Goal: Transaction & Acquisition: Purchase product/service

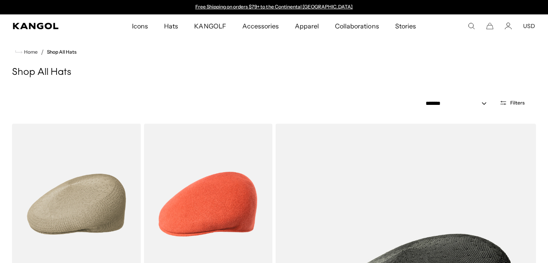
click at [490, 27] on icon "Cart" at bounding box center [489, 25] width 7 height 7
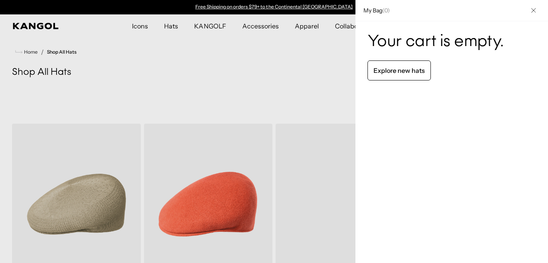
click at [172, 25] on div at bounding box center [274, 131] width 548 height 263
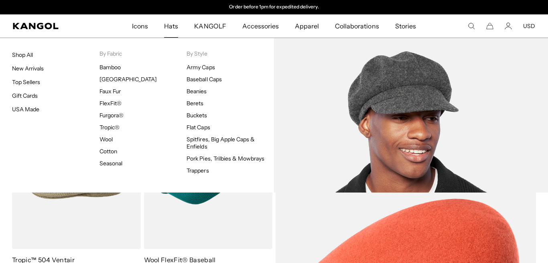
click at [411, 96] on img at bounding box center [411, 115] width 274 height 155
click at [411, 102] on img at bounding box center [411, 115] width 274 height 155
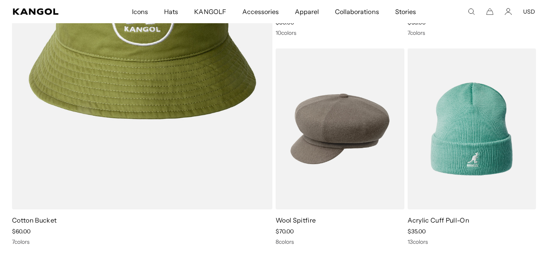
scroll to position [1546, 0]
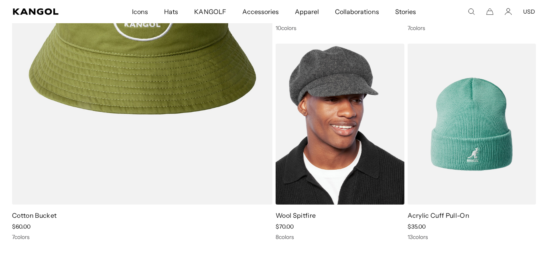
click at [350, 159] on img at bounding box center [339, 124] width 129 height 161
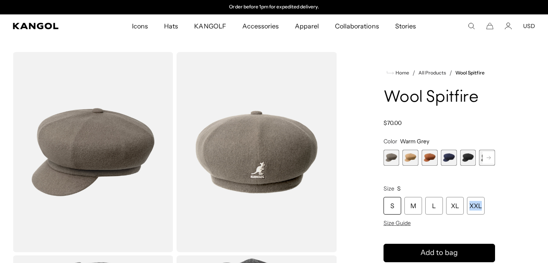
click at [467, 162] on span "5 of 8" at bounding box center [468, 158] width 16 height 16
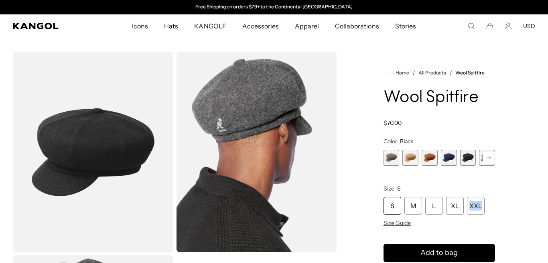
click at [487, 159] on rect at bounding box center [488, 158] width 12 height 12
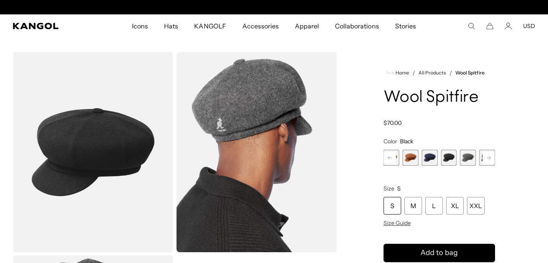
scroll to position [0, 165]
click at [486, 159] on rect at bounding box center [488, 158] width 12 height 12
click at [483, 158] on span "8 of 8" at bounding box center [487, 158] width 16 height 16
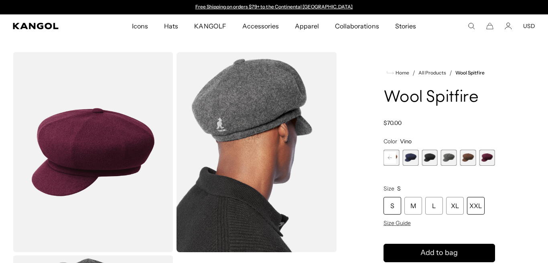
click at [476, 203] on div "XXL" at bounding box center [476, 206] width 18 height 18
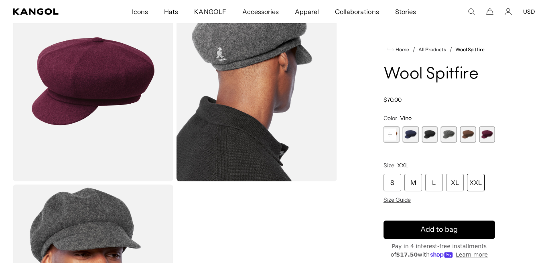
scroll to position [0, 165]
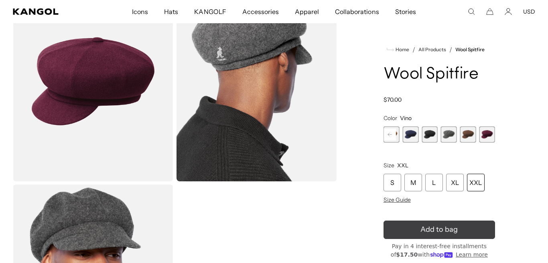
click at [453, 232] on span "Add to bag" at bounding box center [438, 229] width 37 height 11
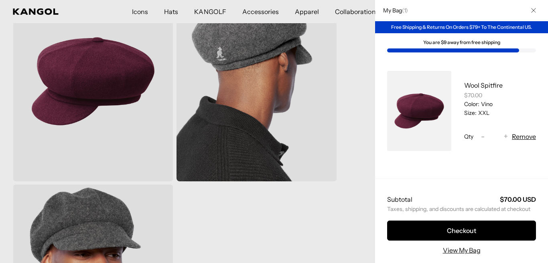
click at [362, 172] on div at bounding box center [274, 131] width 548 height 263
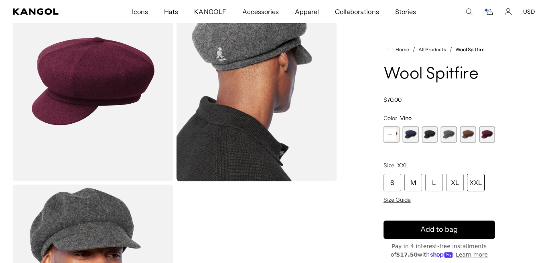
scroll to position [0, 0]
click at [407, 138] on span "4 of 8" at bounding box center [410, 135] width 16 height 16
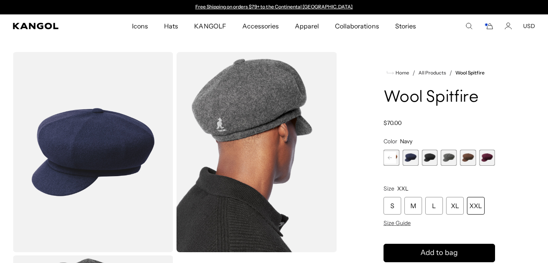
click at [469, 28] on use "Search here" at bounding box center [469, 26] width 6 height 6
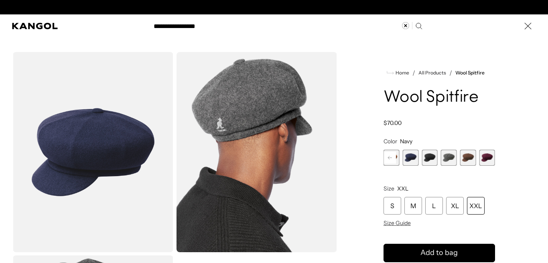
type input "**********"
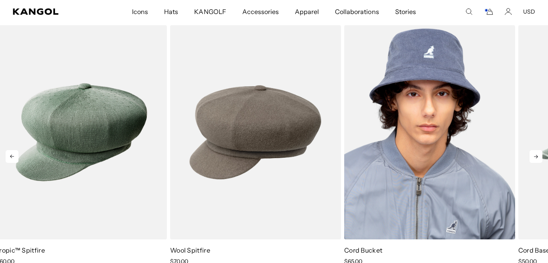
click at [414, 59] on img "3 of 5" at bounding box center [429, 132] width 171 height 214
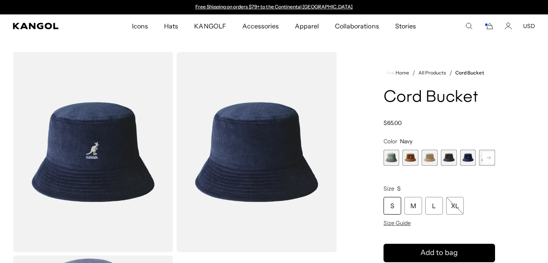
click at [392, 158] on span "1 of 9" at bounding box center [391, 158] width 16 height 16
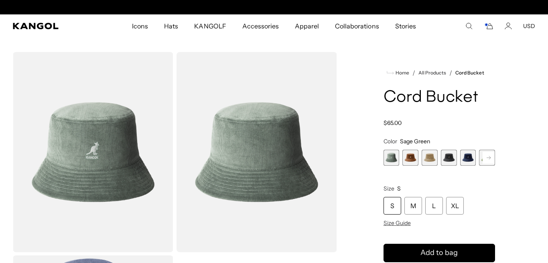
scroll to position [0, 165]
click at [408, 158] on span "2 of 9" at bounding box center [410, 158] width 16 height 16
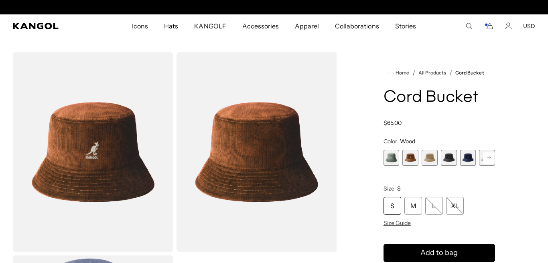
scroll to position [0, 165]
click at [428, 158] on span "3 of 9" at bounding box center [429, 158] width 16 height 16
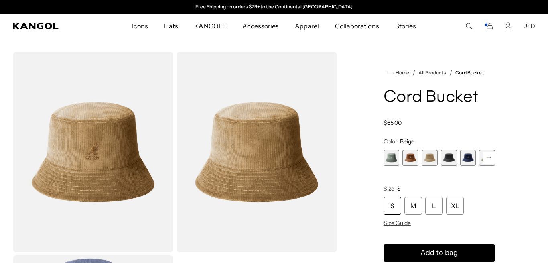
click at [486, 158] on rect at bounding box center [488, 158] width 12 height 12
click at [467, 157] on span "6 of 9" at bounding box center [468, 158] width 16 height 16
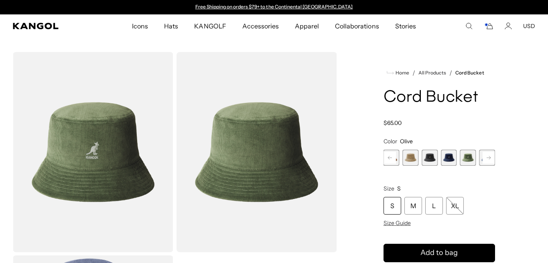
click at [489, 160] on rect at bounding box center [488, 158] width 12 height 12
click at [465, 155] on span "7 of 9" at bounding box center [468, 158] width 16 height 16
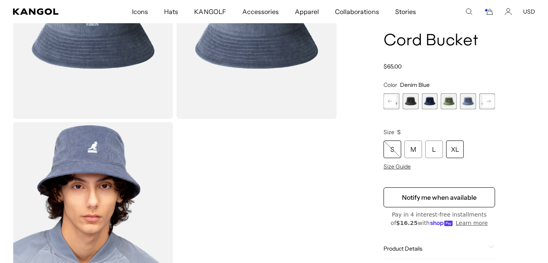
scroll to position [0, 165]
click at [455, 152] on div "XL" at bounding box center [455, 150] width 18 height 18
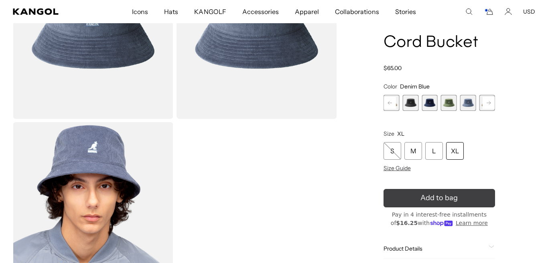
click at [457, 195] on span "Add to bag" at bounding box center [438, 198] width 37 height 11
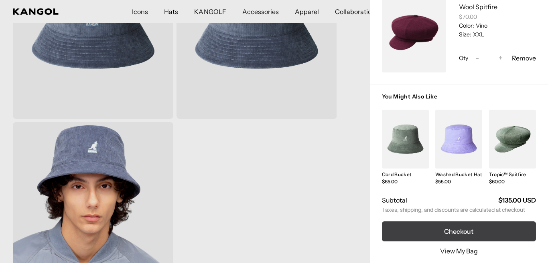
click at [457, 228] on button "Checkout" at bounding box center [459, 232] width 154 height 20
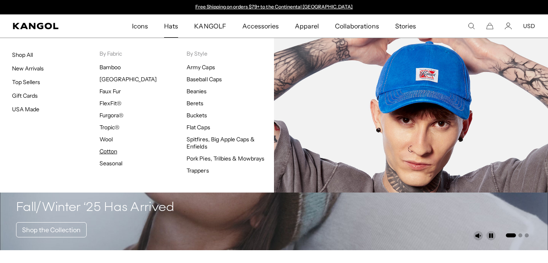
click at [109, 152] on link "Cotton" at bounding box center [108, 151] width 18 height 7
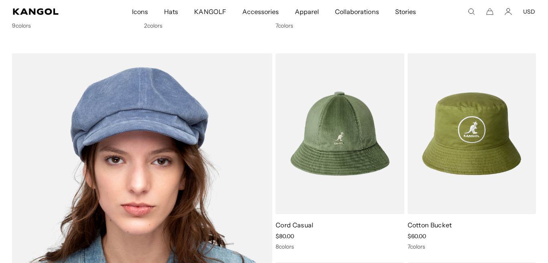
scroll to position [463, 0]
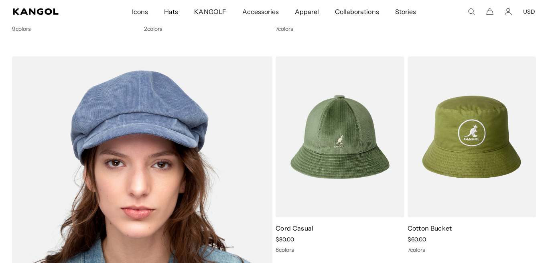
click at [130, 79] on img at bounding box center [142, 242] width 260 height 371
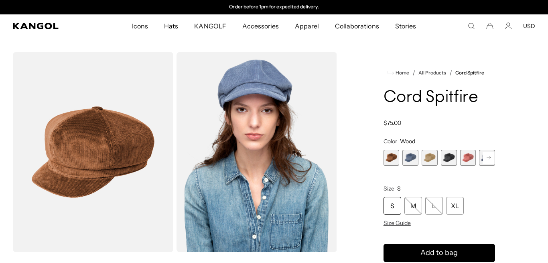
click at [412, 159] on span "2 of 9" at bounding box center [410, 158] width 16 height 16
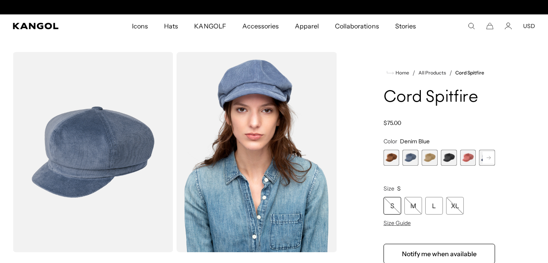
scroll to position [0, 165]
click at [432, 162] on span "3 of 9" at bounding box center [429, 158] width 16 height 16
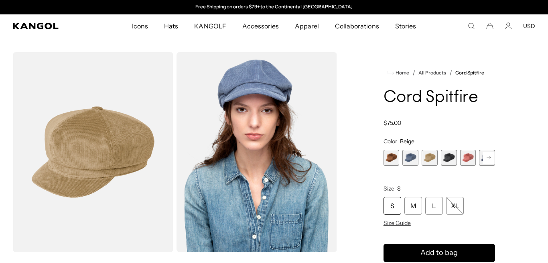
click at [448, 155] on span "4 of 9" at bounding box center [449, 158] width 16 height 16
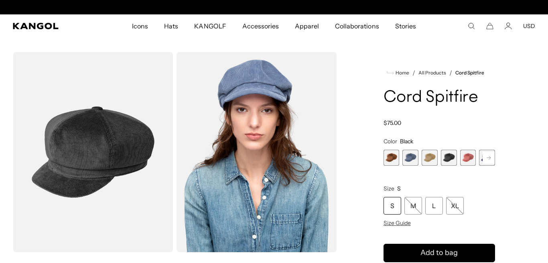
scroll to position [0, 165]
click at [486, 158] on rect at bounding box center [488, 158] width 12 height 12
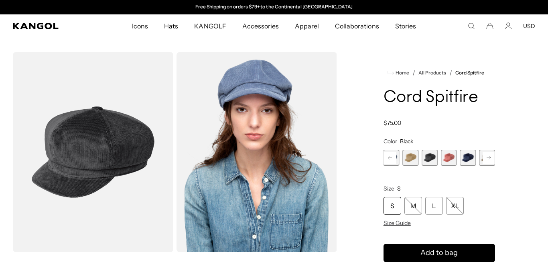
click at [469, 159] on span "6 of 9" at bounding box center [468, 158] width 16 height 16
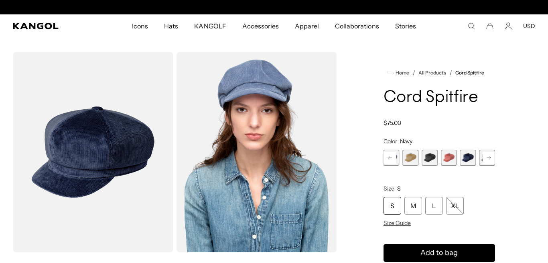
scroll to position [0, 165]
click at [449, 159] on span "5 of 9" at bounding box center [449, 158] width 16 height 16
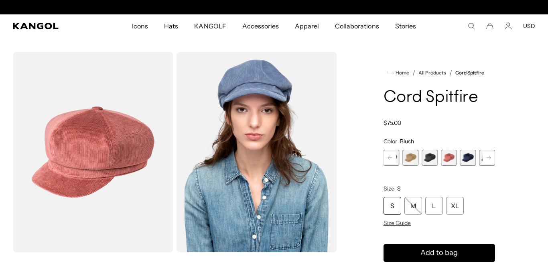
scroll to position [0, 165]
click at [432, 158] on span "4 of 9" at bounding box center [429, 158] width 16 height 16
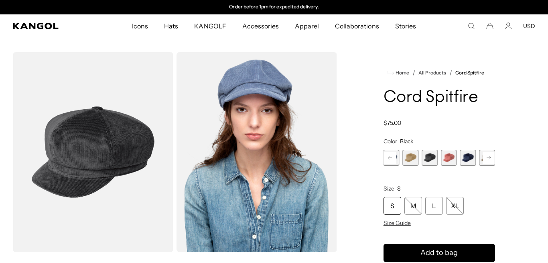
click at [413, 158] on span "3 of 9" at bounding box center [410, 158] width 16 height 16
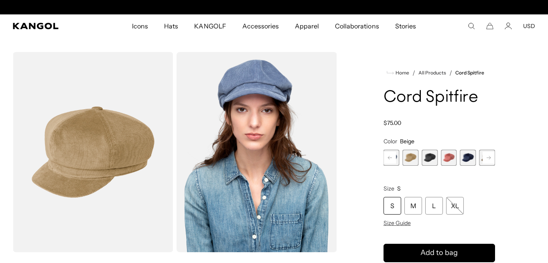
scroll to position [0, 165]
click at [392, 158] on rect at bounding box center [390, 158] width 12 height 12
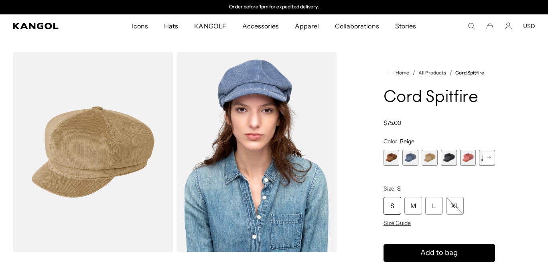
click at [392, 158] on span "1 of 9" at bounding box center [391, 158] width 16 height 16
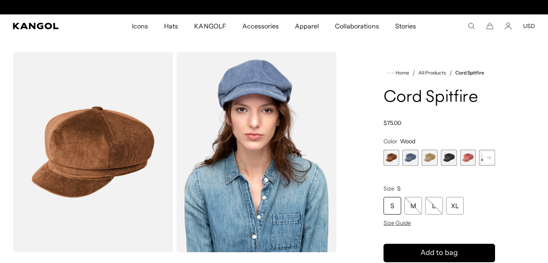
scroll to position [0, 165]
click at [410, 159] on span "2 of 9" at bounding box center [410, 158] width 16 height 16
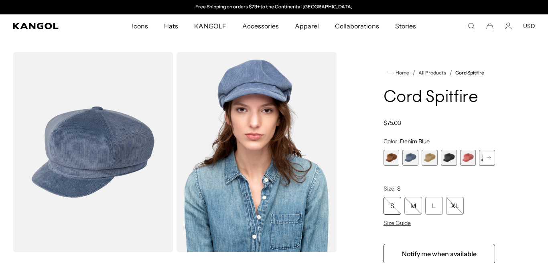
click at [392, 160] on span "1 of 9" at bounding box center [391, 158] width 16 height 16
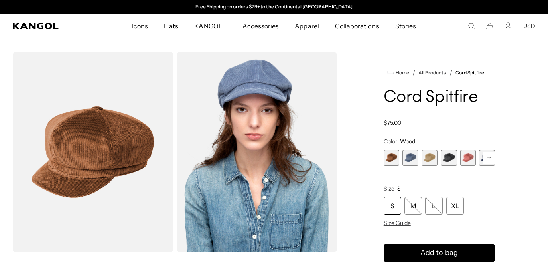
click at [429, 162] on span "3 of 9" at bounding box center [429, 158] width 16 height 16
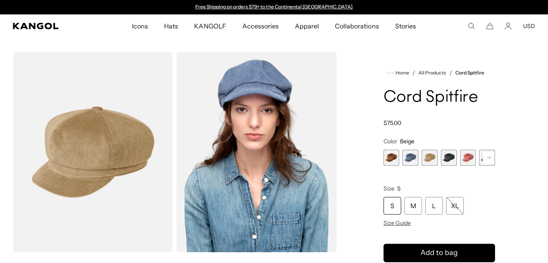
click at [445, 159] on span "4 of 9" at bounding box center [449, 158] width 16 height 16
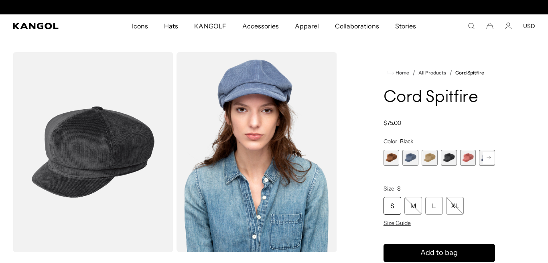
scroll to position [0, 165]
click at [490, 158] on rect at bounding box center [488, 158] width 12 height 12
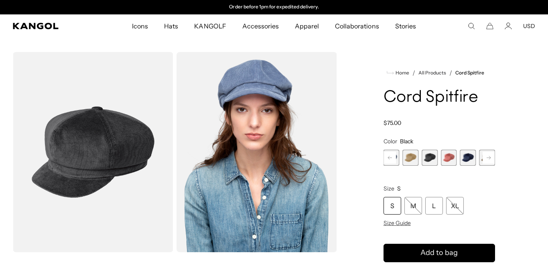
click at [490, 158] on rect at bounding box center [488, 158] width 12 height 12
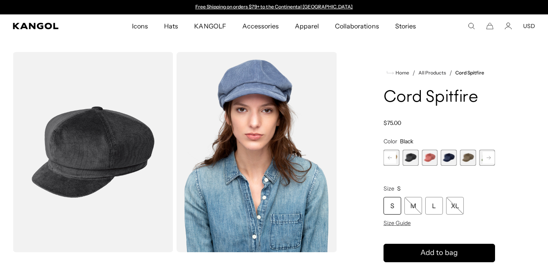
click at [467, 158] on span "7 of 9" at bounding box center [468, 158] width 16 height 16
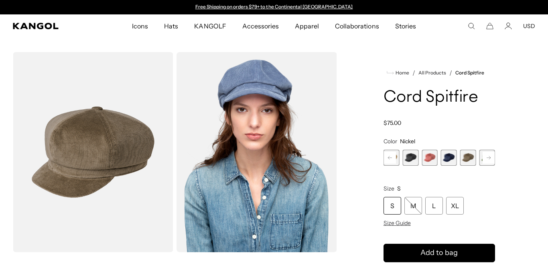
click at [485, 161] on rect at bounding box center [488, 158] width 12 height 12
click at [485, 161] on span "9 of 9" at bounding box center [487, 158] width 16 height 16
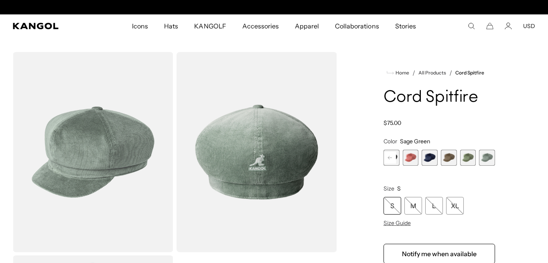
scroll to position [0, 165]
click at [467, 160] on span "8 of 9" at bounding box center [468, 158] width 16 height 16
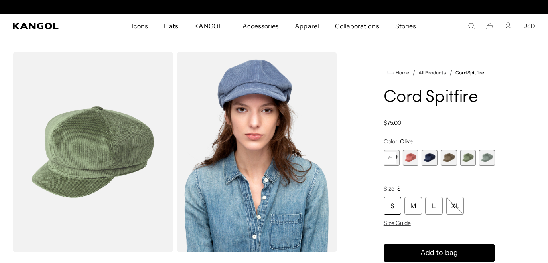
scroll to position [0, 165]
click at [452, 159] on span "7 of 9" at bounding box center [449, 158] width 16 height 16
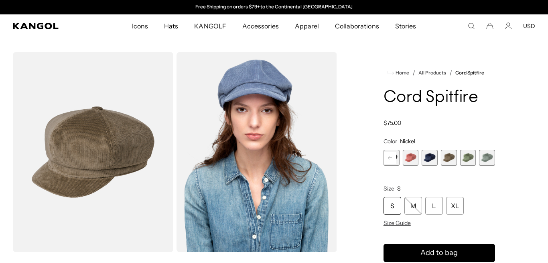
click at [465, 159] on span "8 of 9" at bounding box center [468, 158] width 16 height 16
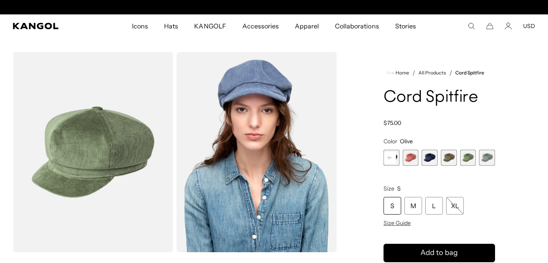
scroll to position [0, 165]
click at [487, 159] on span "9 of 9" at bounding box center [487, 158] width 16 height 16
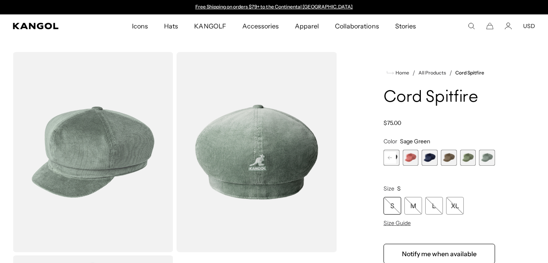
click at [430, 157] on span "6 of 9" at bounding box center [429, 158] width 16 height 16
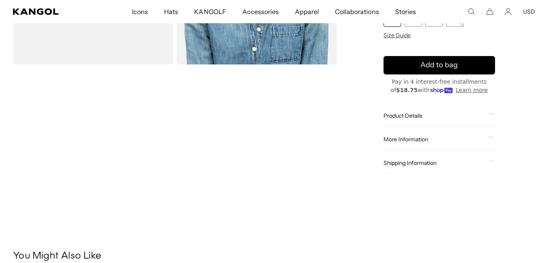
scroll to position [0, 165]
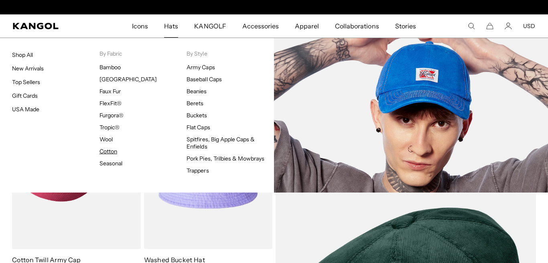
click at [105, 150] on link "Cotton" at bounding box center [108, 151] width 18 height 7
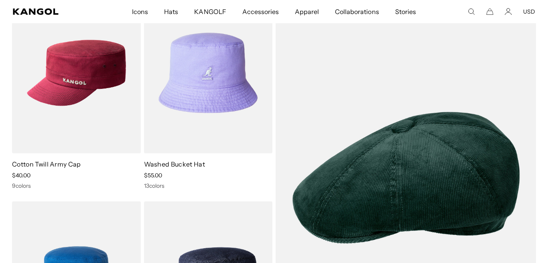
scroll to position [0, 165]
click at [0, 0] on img at bounding box center [0, 0] width 0 height 0
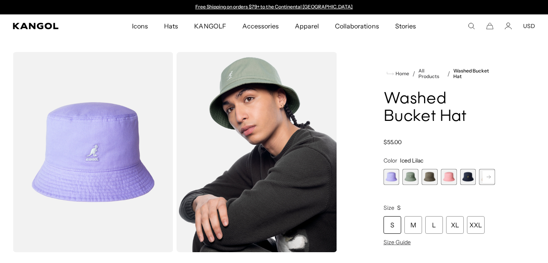
click at [476, 225] on div "XXL" at bounding box center [476, 225] width 18 height 18
click at [469, 180] on span "5 of 13" at bounding box center [468, 177] width 16 height 16
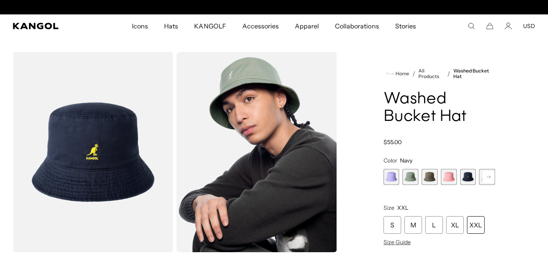
scroll to position [0, 165]
click at [486, 175] on rect at bounding box center [488, 177] width 12 height 12
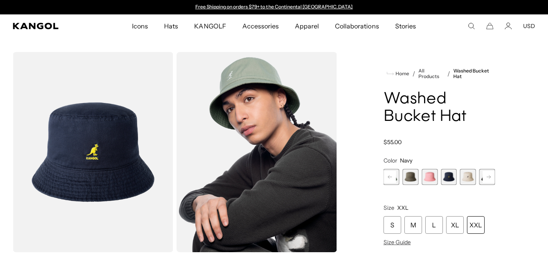
click at [486, 175] on rect at bounding box center [488, 177] width 12 height 12
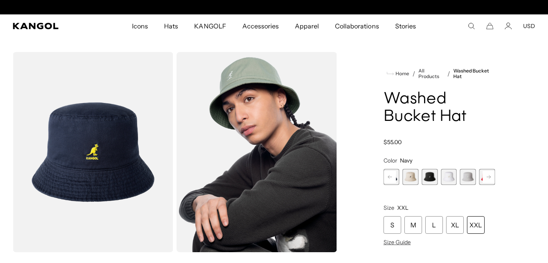
click at [486, 175] on rect at bounding box center [488, 177] width 12 height 12
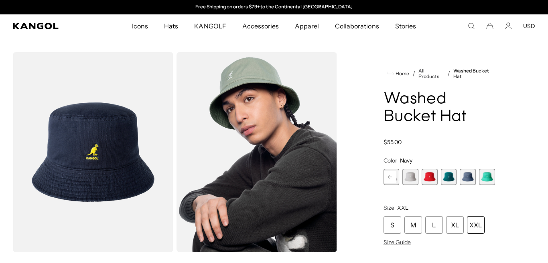
click at [470, 175] on span "12 of 13" at bounding box center [468, 177] width 16 height 16
click at [449, 177] on span "11 of 13" at bounding box center [449, 177] width 16 height 16
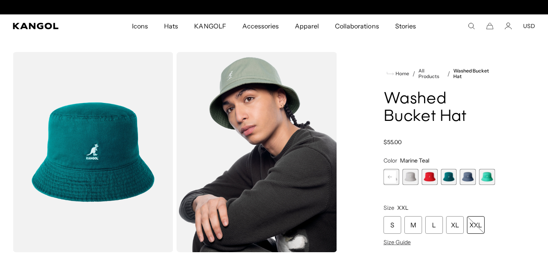
scroll to position [0, 165]
click at [430, 177] on span "10 of 13" at bounding box center [429, 177] width 16 height 16
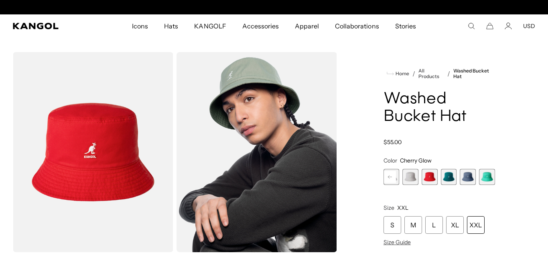
click at [412, 177] on span "9 of 13" at bounding box center [410, 177] width 16 height 16
click at [409, 177] on span "9 of 13" at bounding box center [410, 177] width 16 height 16
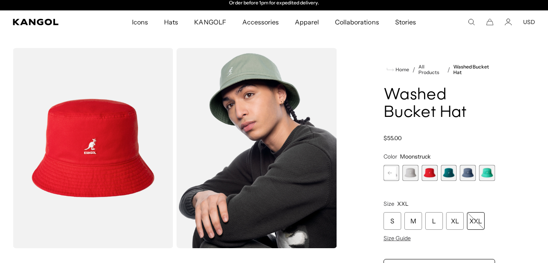
click at [386, 175] on rect at bounding box center [390, 173] width 12 height 12
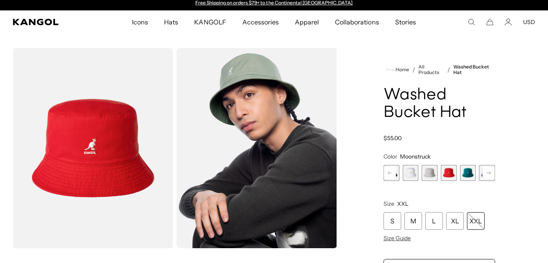
click at [427, 171] on span "9 of 13" at bounding box center [429, 173] width 16 height 16
click at [412, 174] on span "8 of 13" at bounding box center [410, 173] width 16 height 16
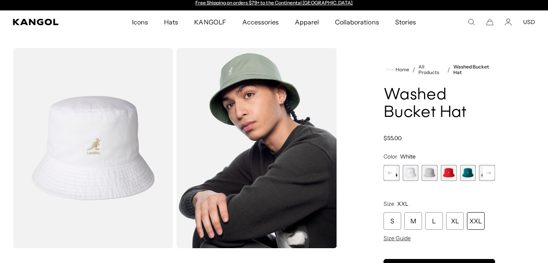
click at [387, 174] on rect at bounding box center [390, 173] width 12 height 12
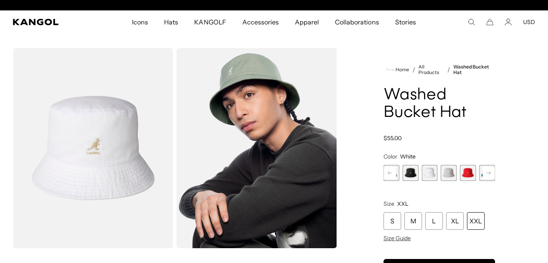
scroll to position [0, 165]
click at [409, 171] on span "7 of 13" at bounding box center [410, 173] width 16 height 16
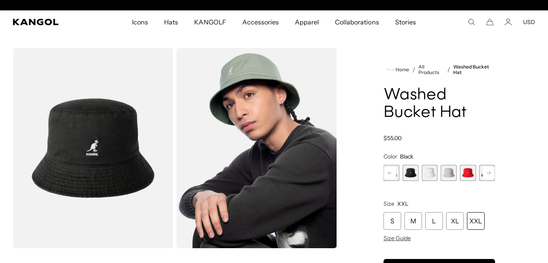
scroll to position [0, 165]
click at [472, 222] on div "XXL" at bounding box center [476, 221] width 18 height 18
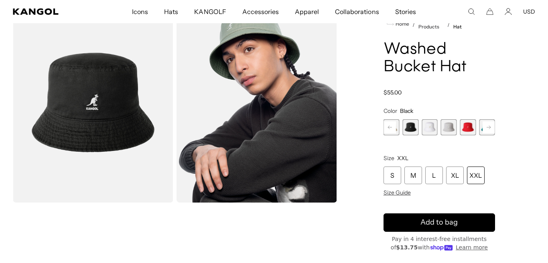
scroll to position [52, 0]
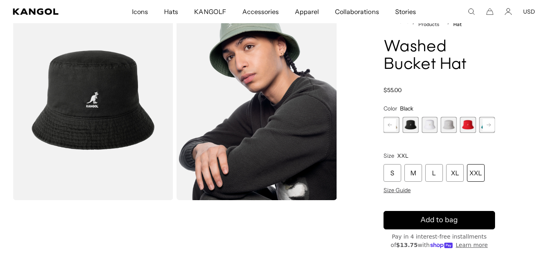
click at [472, 222] on button "Add to bag" at bounding box center [438, 220] width 111 height 18
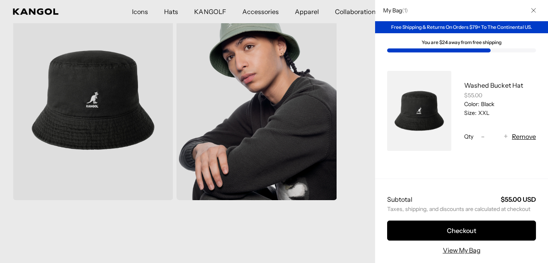
scroll to position [0, 0]
click at [529, 9] on button "Close" at bounding box center [533, 10] width 21 height 21
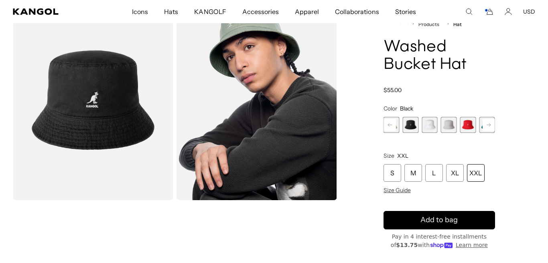
scroll to position [0, 165]
click at [389, 124] on rect at bounding box center [390, 125] width 12 height 12
click at [406, 123] on span "6 of 13" at bounding box center [410, 125] width 16 height 16
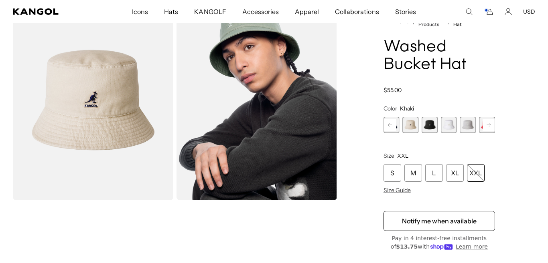
scroll to position [0, 165]
click at [392, 122] on rect at bounding box center [390, 125] width 12 height 12
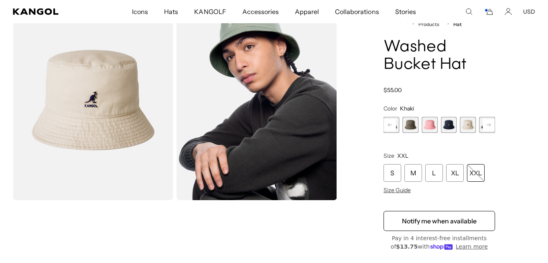
click at [428, 124] on span "4 of 13" at bounding box center [429, 125] width 16 height 16
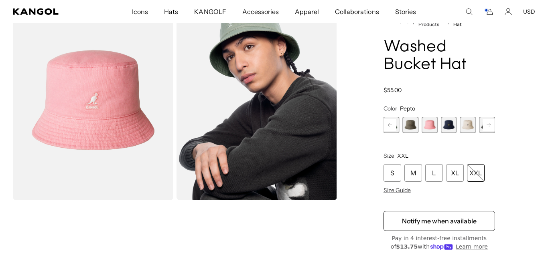
scroll to position [0, 165]
click at [389, 125] on rect at bounding box center [390, 125] width 12 height 12
click at [428, 125] on span "3 of 13" at bounding box center [429, 125] width 16 height 16
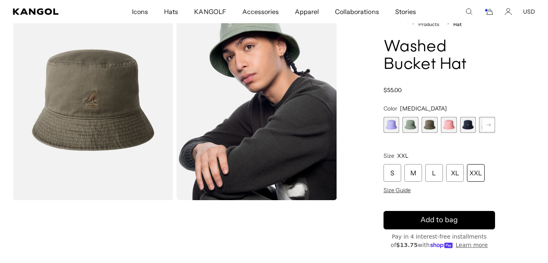
click at [410, 125] on span "2 of 13" at bounding box center [410, 125] width 16 height 16
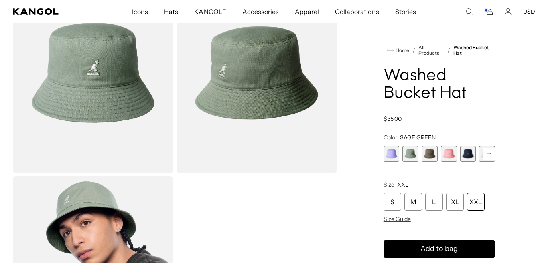
scroll to position [0, 165]
click at [474, 199] on div "XXL" at bounding box center [476, 202] width 18 height 18
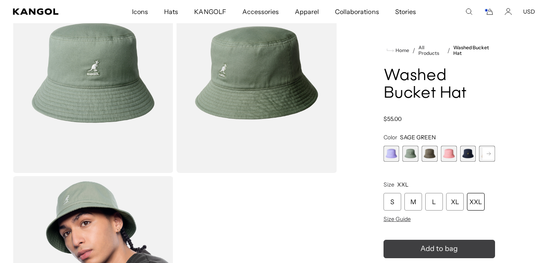
scroll to position [0, 0]
click at [455, 249] on span "Add to bag" at bounding box center [438, 249] width 37 height 11
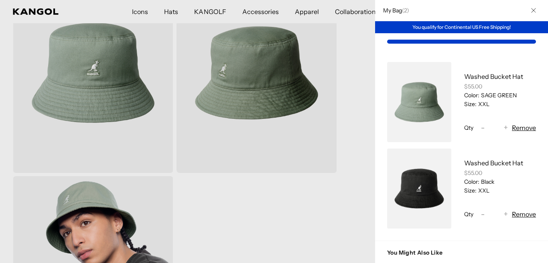
click at [535, 8] on icon "Close" at bounding box center [533, 10] width 5 height 5
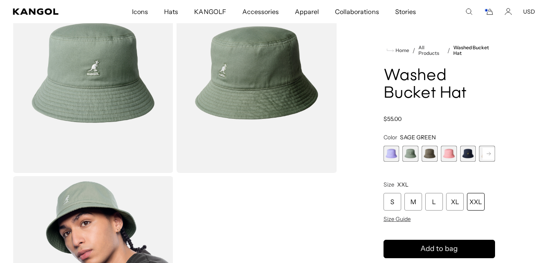
click at [467, 152] on span "5 of 13" at bounding box center [468, 154] width 16 height 16
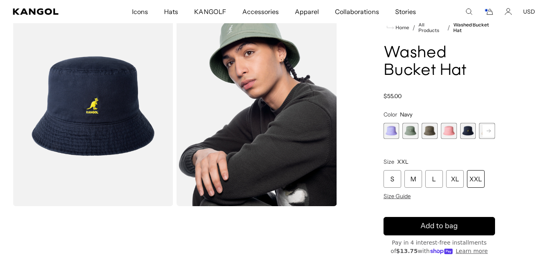
scroll to position [47, 0]
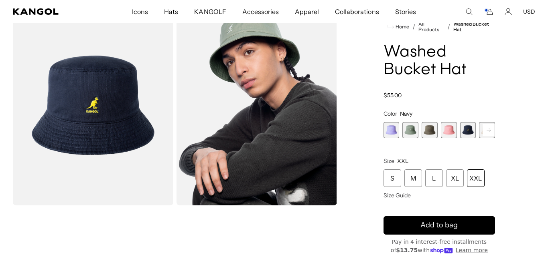
click at [475, 180] on div "XXL" at bounding box center [476, 179] width 18 height 18
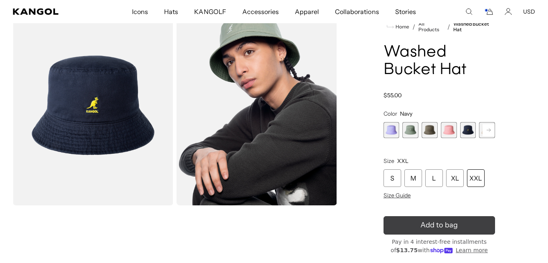
click at [457, 225] on button "Add to bag" at bounding box center [438, 225] width 111 height 18
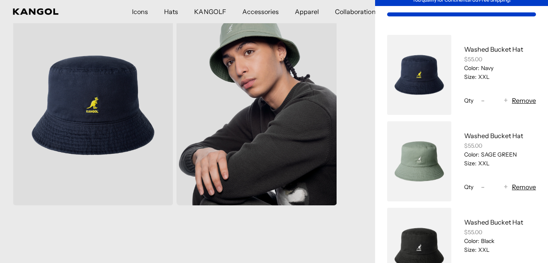
scroll to position [0, 0]
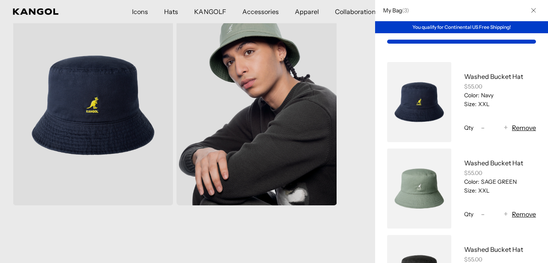
click at [533, 11] on icon "Close" at bounding box center [533, 10] width 5 height 5
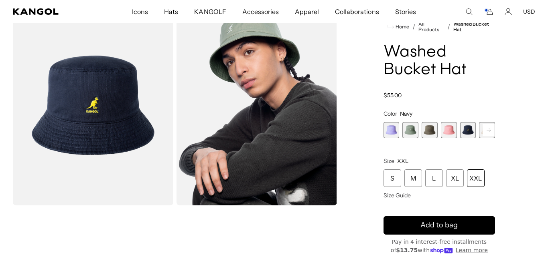
click at [487, 130] on rect at bounding box center [488, 130] width 12 height 12
click at [469, 129] on span "7 of 13" at bounding box center [468, 130] width 16 height 16
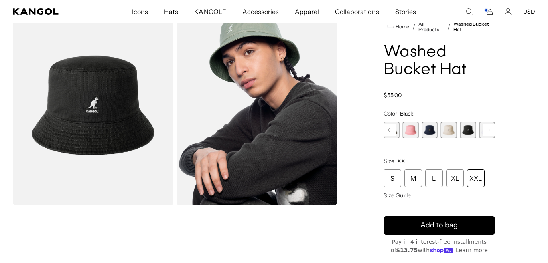
click at [474, 180] on div "XXL" at bounding box center [476, 179] width 18 height 18
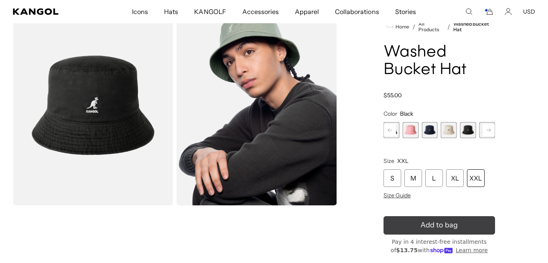
scroll to position [0, 165]
click at [470, 224] on button "Add to bag" at bounding box center [438, 225] width 111 height 18
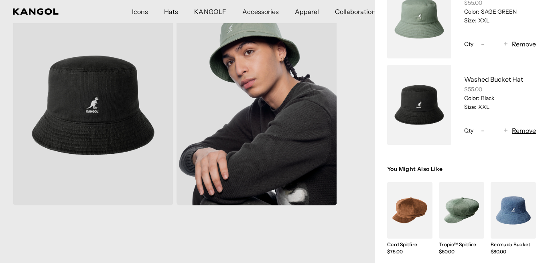
scroll to position [173, 0]
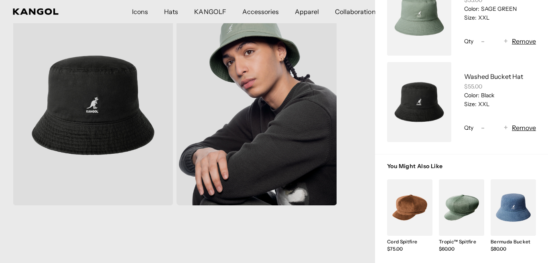
click at [481, 127] on span "-" at bounding box center [483, 128] width 4 height 11
type input "*"
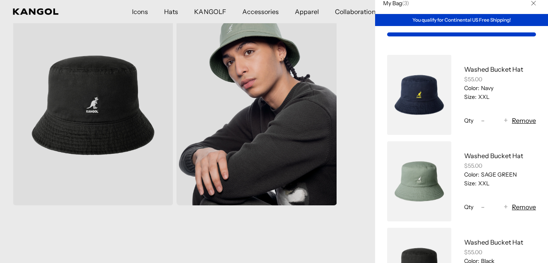
scroll to position [0, 0]
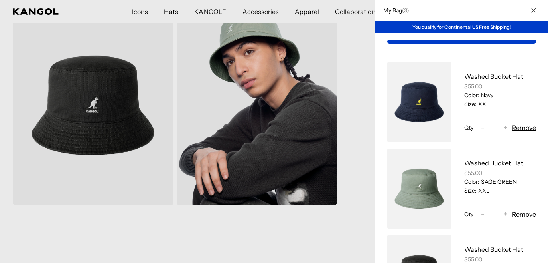
click at [531, 11] on icon "Close" at bounding box center [533, 10] width 5 height 5
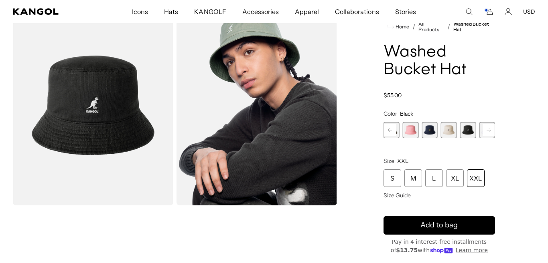
click at [482, 129] on icon at bounding box center [488, 130] width 12 height 13
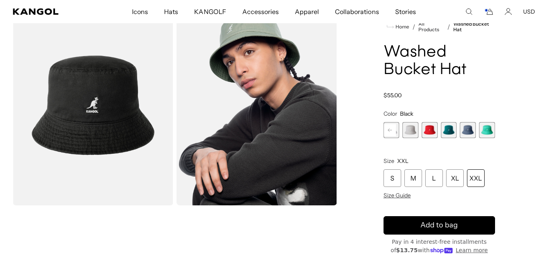
click at [450, 129] on span "11 of 13" at bounding box center [449, 130] width 16 height 16
select select "**********"
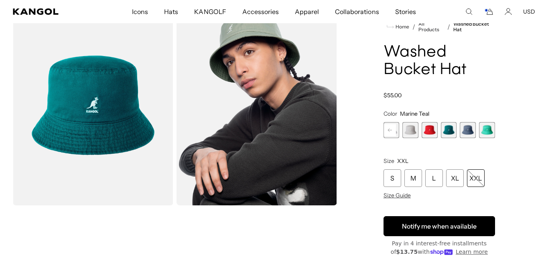
click at [437, 228] on button "Notify me when available" at bounding box center [438, 226] width 111 height 20
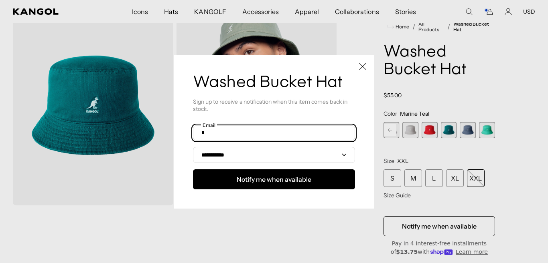
click at [239, 131] on input "text" at bounding box center [274, 132] width 162 height 15
type input "**********"
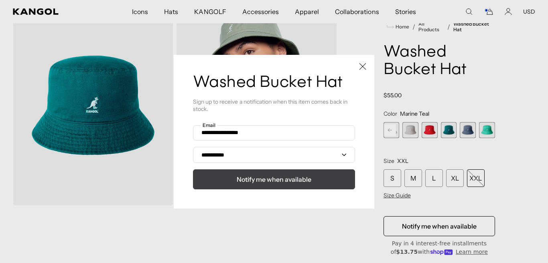
click at [253, 184] on span "Notify me when available" at bounding box center [274, 180] width 75 height 10
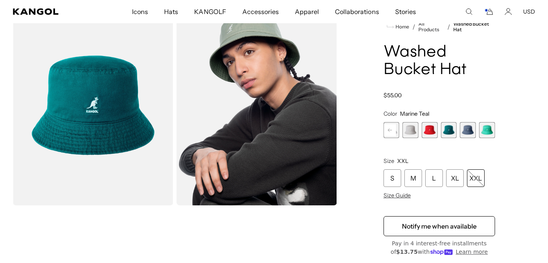
click at [468, 127] on span "12 of 13" at bounding box center [468, 130] width 16 height 16
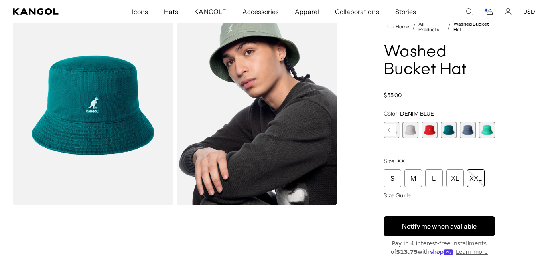
scroll to position [0, 165]
click at [449, 230] on button "Notify me when available" at bounding box center [438, 226] width 111 height 20
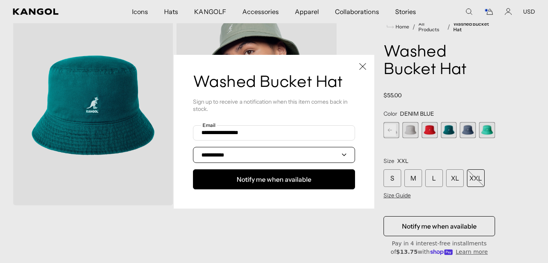
click at [345, 154] on select "**********" at bounding box center [274, 155] width 162 height 16
click at [486, 129] on div at bounding box center [274, 131] width 548 height 263
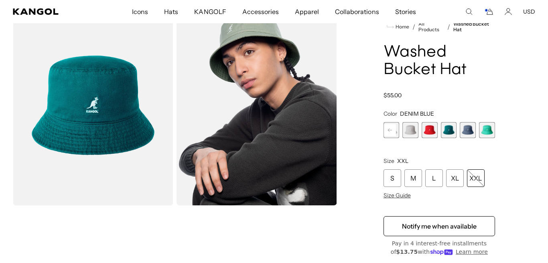
click at [486, 129] on span "13 of 13" at bounding box center [487, 130] width 16 height 16
click at [428, 132] on span "10 of 13" at bounding box center [429, 130] width 16 height 16
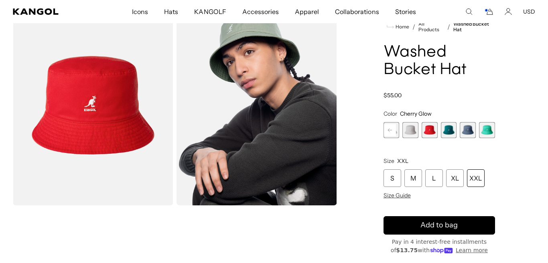
scroll to position [0, 165]
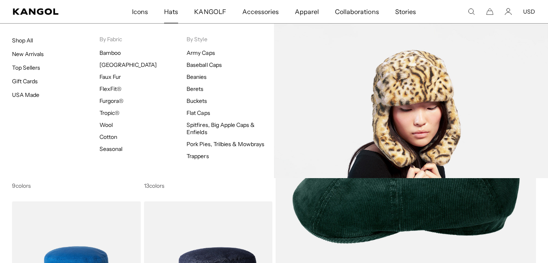
scroll to position [0, 165]
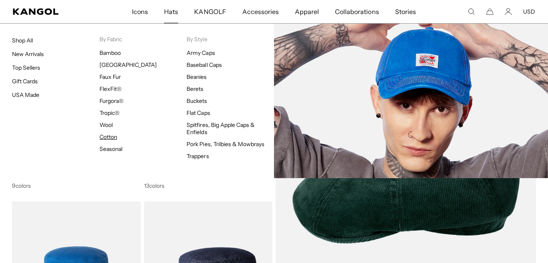
click at [110, 137] on link "Cotton" at bounding box center [108, 136] width 18 height 7
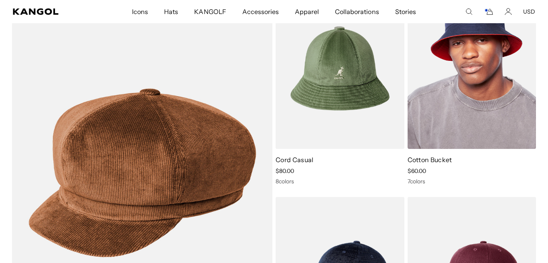
click at [452, 91] on img at bounding box center [471, 68] width 129 height 161
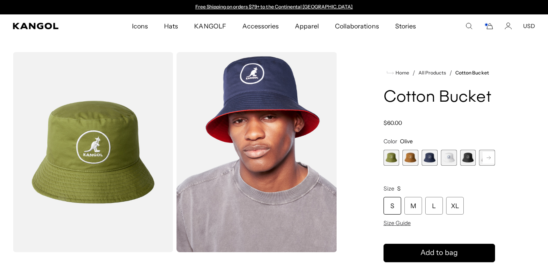
click at [409, 155] on span "2 of 7" at bounding box center [410, 158] width 16 height 16
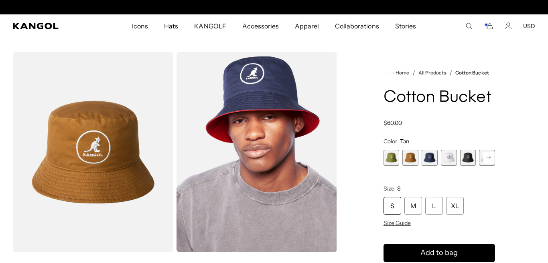
scroll to position [0, 165]
click at [430, 159] on span "3 of 7" at bounding box center [429, 158] width 16 height 16
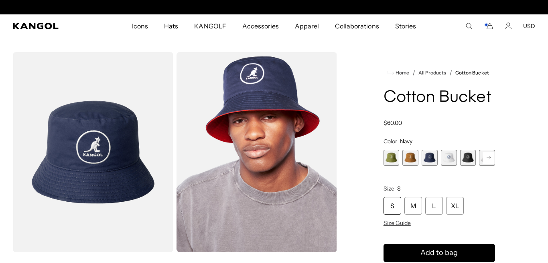
scroll to position [0, 165]
click at [448, 158] on span "4 of 7" at bounding box center [449, 158] width 16 height 16
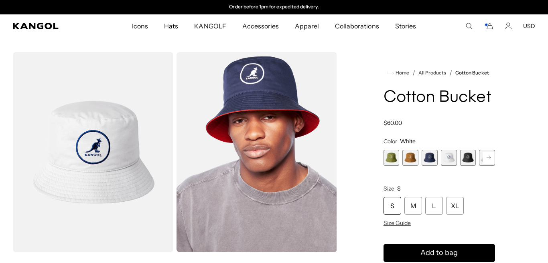
click at [467, 154] on span "5 of 7" at bounding box center [468, 158] width 16 height 16
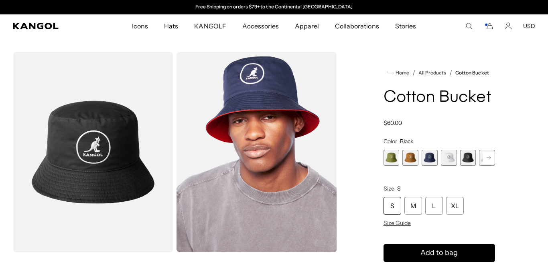
click at [487, 156] on rect at bounding box center [488, 158] width 12 height 12
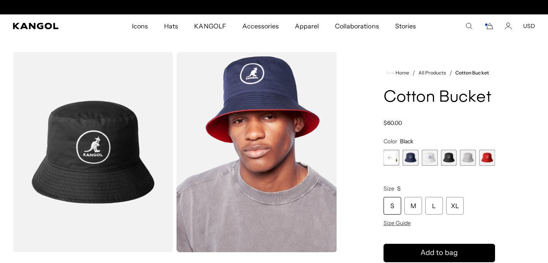
scroll to position [0, 165]
click at [467, 158] on span "6 of 7" at bounding box center [468, 158] width 16 height 16
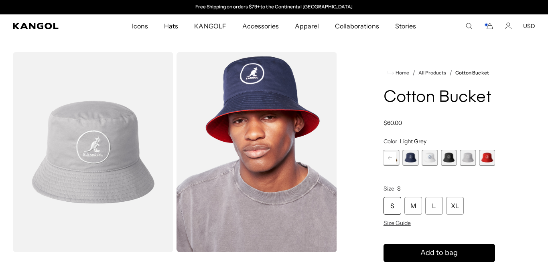
click at [486, 157] on span "7 of 7" at bounding box center [487, 158] width 16 height 16
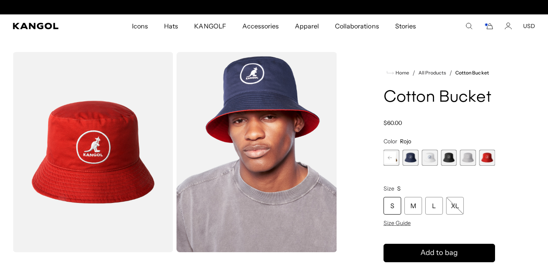
scroll to position [0, 165]
click at [431, 160] on span "4 of 7" at bounding box center [429, 158] width 16 height 16
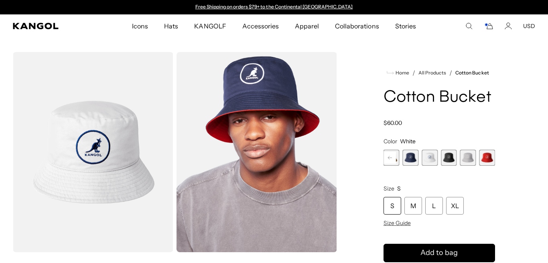
click at [447, 157] on span "5 of 7" at bounding box center [449, 158] width 16 height 16
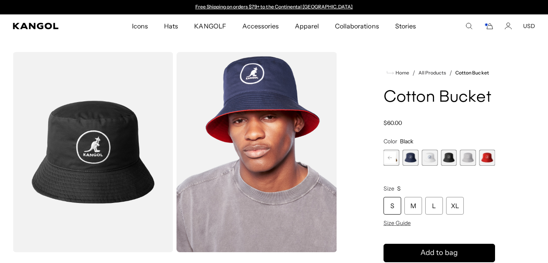
click at [388, 161] on rect at bounding box center [390, 158] width 12 height 12
click at [388, 161] on span "1 of 7" at bounding box center [391, 158] width 16 height 16
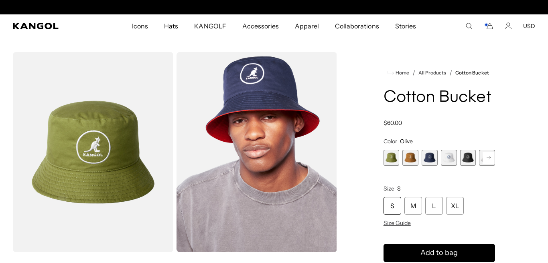
click at [409, 159] on span "2 of 7" at bounding box center [410, 158] width 16 height 16
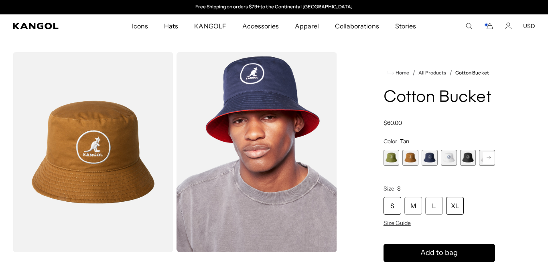
click at [459, 207] on div "XL" at bounding box center [455, 206] width 18 height 18
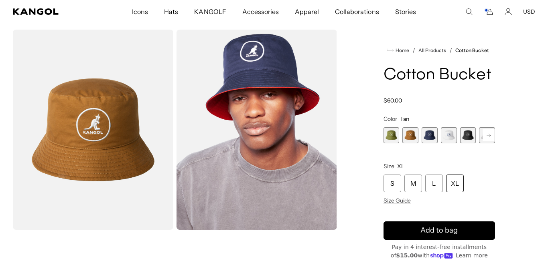
click at [392, 139] on span "1 of 7" at bounding box center [391, 135] width 16 height 16
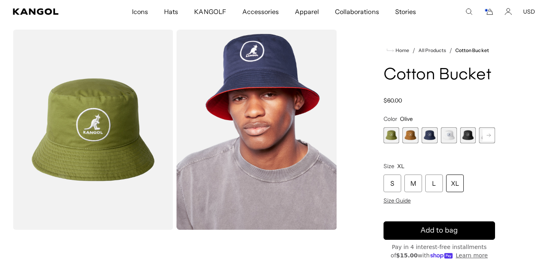
scroll to position [0, 165]
click at [451, 184] on div "XL" at bounding box center [455, 184] width 18 height 18
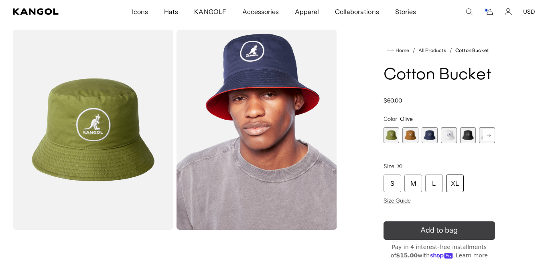
click at [437, 231] on icon "submit" at bounding box center [439, 230] width 16 height 16
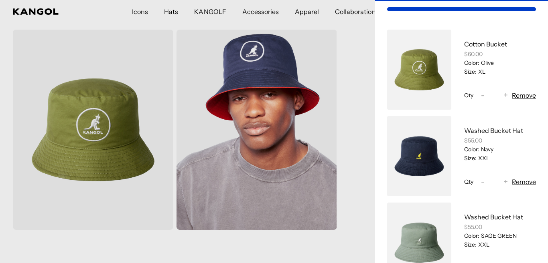
click at [526, 95] on button "Remove" at bounding box center [523, 96] width 24 height 10
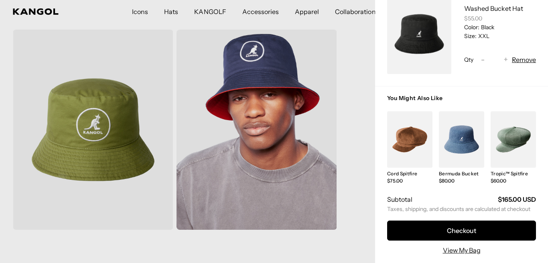
scroll to position [0, 165]
click at [170, 10] on div at bounding box center [274, 131] width 548 height 263
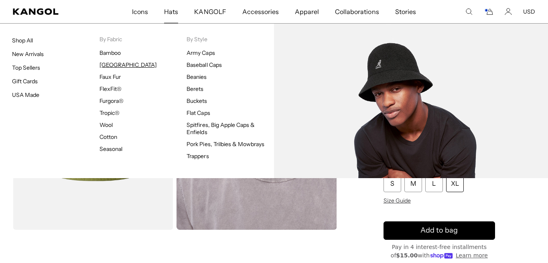
click at [114, 65] on link "[GEOGRAPHIC_DATA]" at bounding box center [127, 64] width 57 height 7
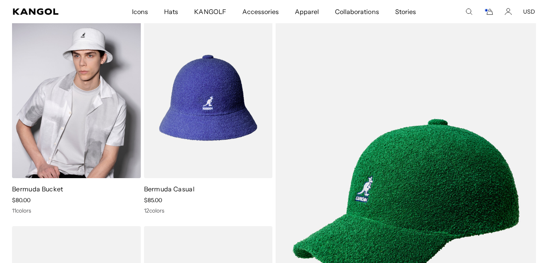
scroll to position [69, 0]
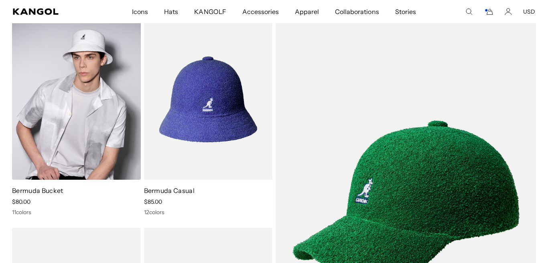
click at [60, 103] on img at bounding box center [76, 99] width 129 height 161
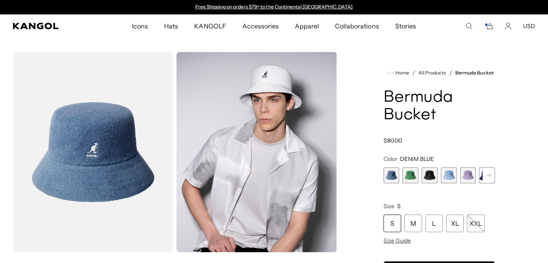
click at [392, 174] on span "1 of 11" at bounding box center [391, 176] width 16 height 16
click at [409, 177] on span "2 of 11" at bounding box center [410, 176] width 16 height 16
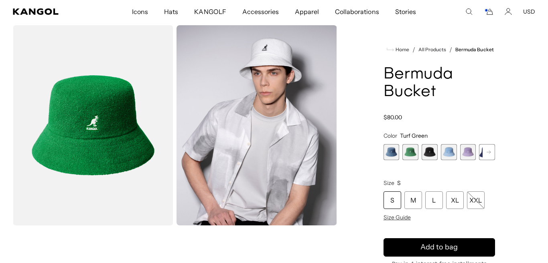
scroll to position [28, 0]
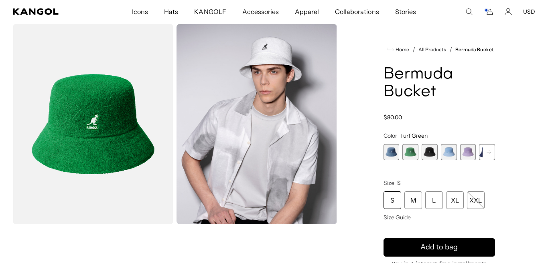
click at [429, 155] on span "3 of 11" at bounding box center [429, 152] width 16 height 16
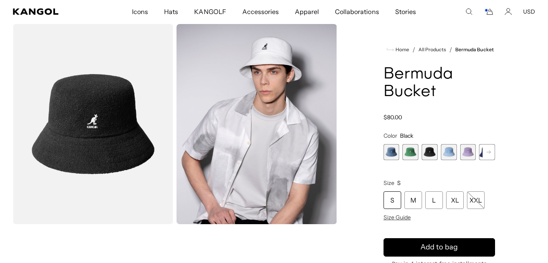
click at [447, 151] on span "4 of 11" at bounding box center [449, 152] width 16 height 16
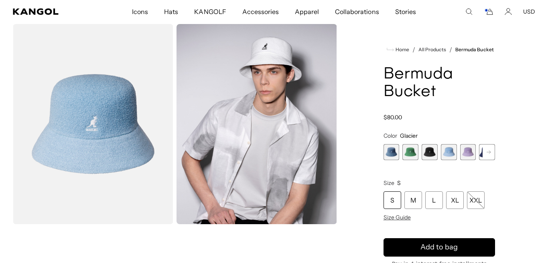
scroll to position [0, 165]
click at [465, 152] on span "5 of 11" at bounding box center [468, 152] width 16 height 16
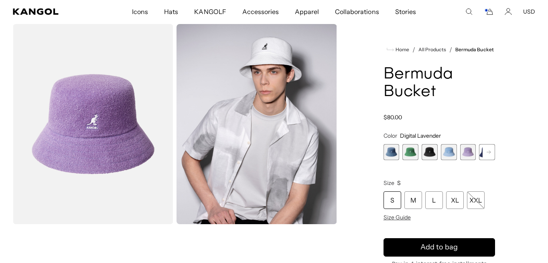
click at [487, 151] on rect at bounding box center [488, 152] width 12 height 12
click at [468, 152] on span "6 of 11" at bounding box center [468, 152] width 16 height 16
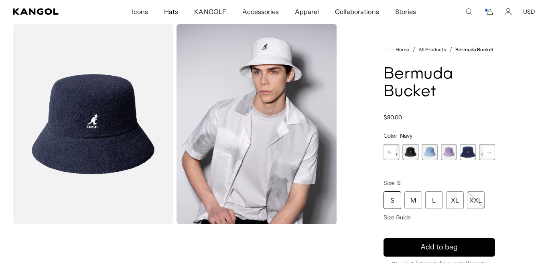
scroll to position [0, 165]
click at [484, 153] on rect at bounding box center [488, 152] width 12 height 12
click at [471, 152] on span "7 of 11" at bounding box center [468, 152] width 16 height 16
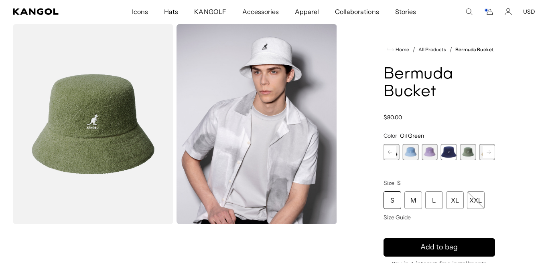
scroll to position [0, 165]
click at [489, 150] on rect at bounding box center [488, 152] width 12 height 12
click at [468, 153] on span "8 of 11" at bounding box center [468, 152] width 16 height 16
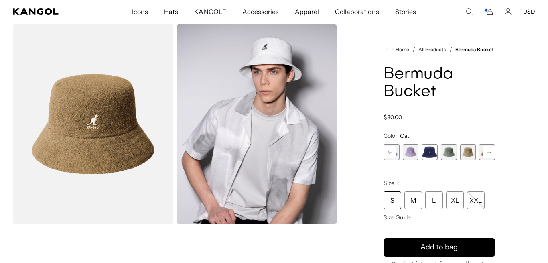
click at [487, 151] on rect at bounding box center [488, 152] width 12 height 12
click at [467, 151] on span "9 of 11" at bounding box center [468, 152] width 16 height 16
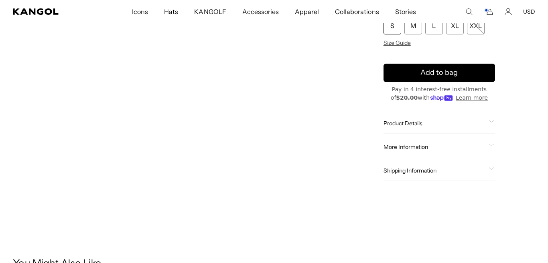
scroll to position [0, 165]
click at [406, 126] on span "Product Details" at bounding box center [434, 123] width 102 height 7
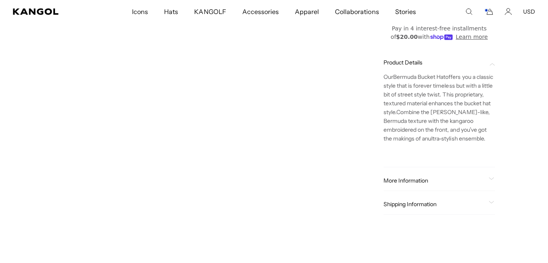
scroll to position [0, 0]
click at [408, 182] on span "More Information" at bounding box center [434, 180] width 102 height 7
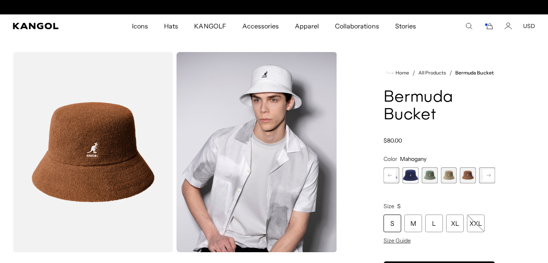
scroll to position [0, 165]
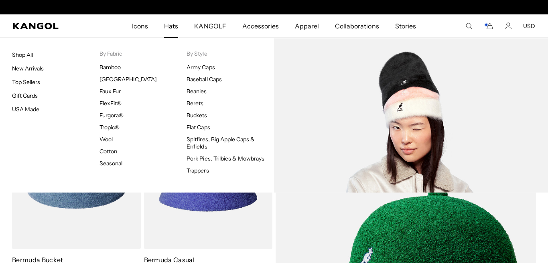
scroll to position [0, 165]
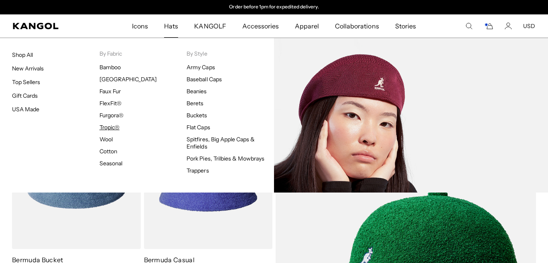
click at [109, 127] on link "Tropic®" at bounding box center [109, 127] width 20 height 7
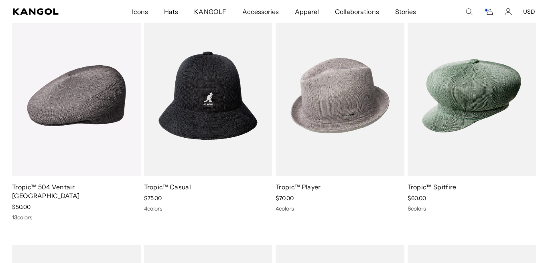
scroll to position [520, 0]
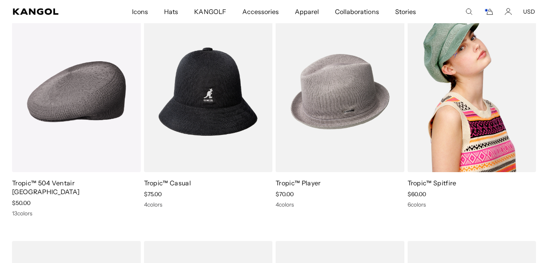
click at [461, 73] on img at bounding box center [471, 91] width 129 height 161
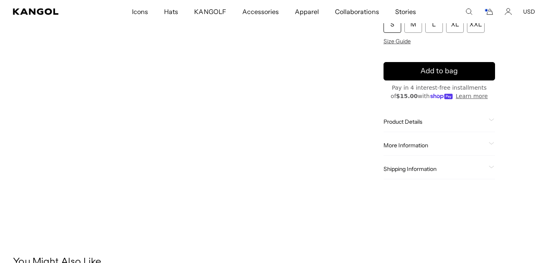
click at [417, 120] on span "Product Details" at bounding box center [434, 121] width 102 height 7
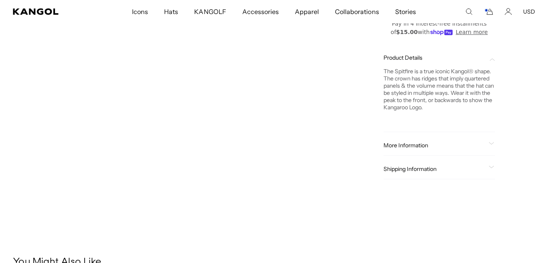
scroll to position [0, 165]
click at [414, 144] on span "More Information" at bounding box center [434, 145] width 102 height 7
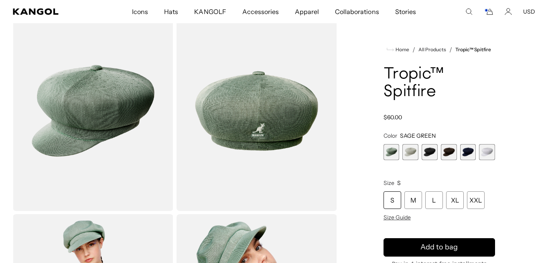
scroll to position [0, 0]
click at [105, 107] on img "Gallery Viewer" at bounding box center [93, 111] width 160 height 200
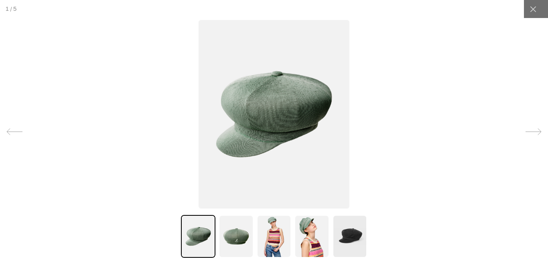
click at [274, 241] on img at bounding box center [274, 236] width 34 height 43
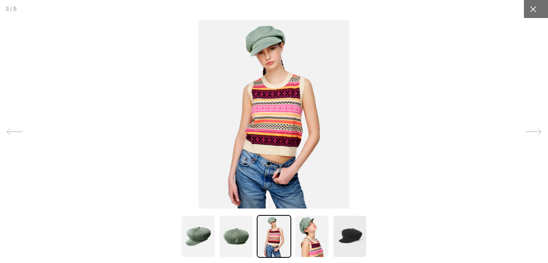
click at [533, 10] on icon at bounding box center [533, 9] width 8 height 8
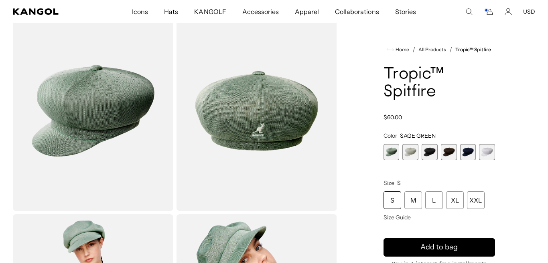
scroll to position [0, 165]
click at [407, 150] on span "2 of 6" at bounding box center [410, 152] width 16 height 16
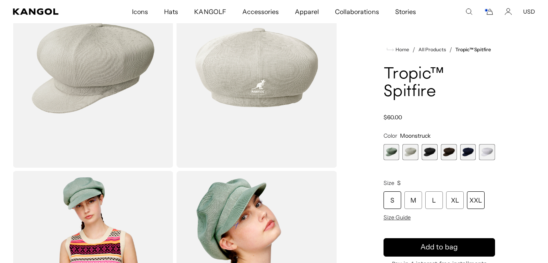
click at [480, 200] on div "XXL" at bounding box center [476, 201] width 18 height 18
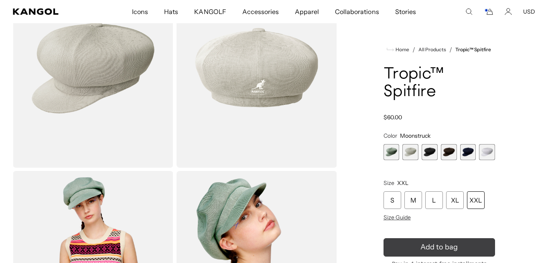
click at [463, 249] on button "Add to bag" at bounding box center [438, 248] width 111 height 18
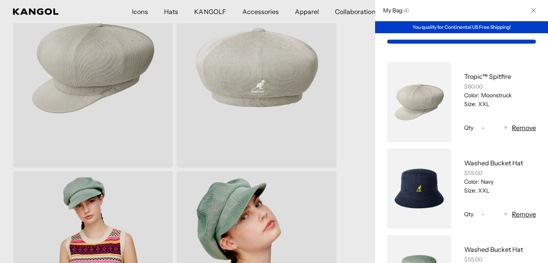
scroll to position [0, 165]
click at [532, 8] on icon "Close" at bounding box center [533, 10] width 5 height 5
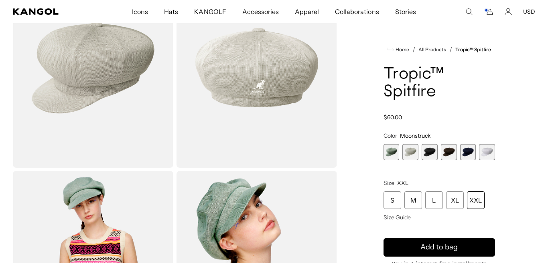
scroll to position [0, 0]
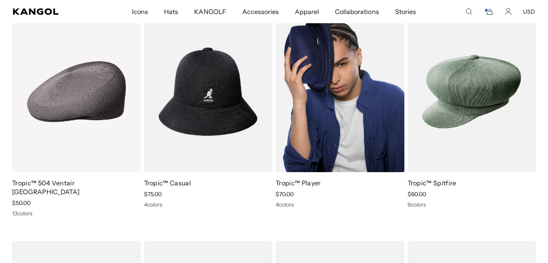
click at [333, 149] on img at bounding box center [339, 91] width 129 height 161
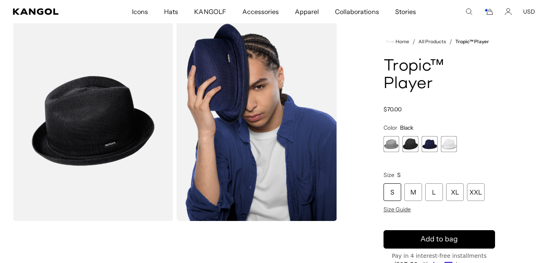
click at [426, 146] on span "3 of 4" at bounding box center [429, 144] width 16 height 16
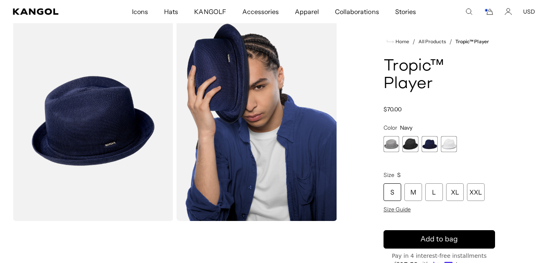
scroll to position [0, 165]
click at [449, 145] on span "4 of 4" at bounding box center [449, 144] width 16 height 16
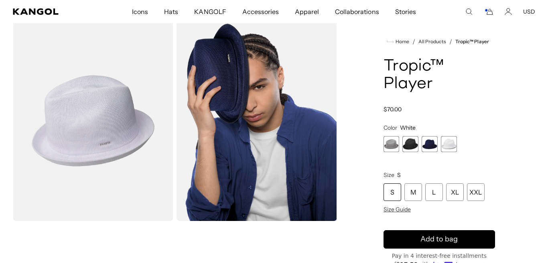
click at [429, 143] on span "3 of 4" at bounding box center [429, 144] width 16 height 16
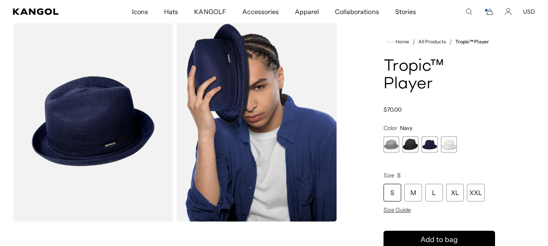
scroll to position [0, 165]
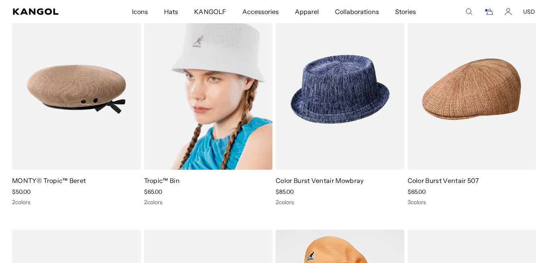
click at [208, 127] on img at bounding box center [208, 89] width 129 height 161
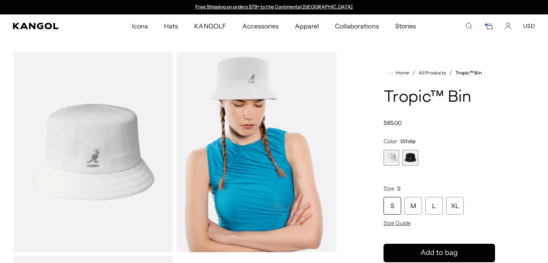
click at [410, 155] on span "2 of 2" at bounding box center [410, 158] width 16 height 16
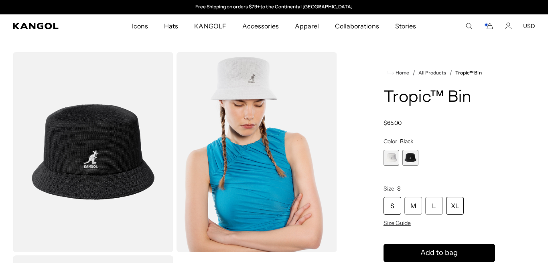
click at [457, 207] on div "XL" at bounding box center [455, 206] width 18 height 18
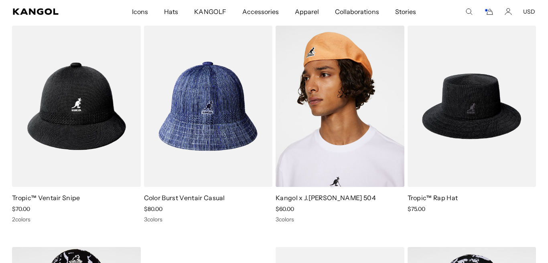
scroll to position [958, 0]
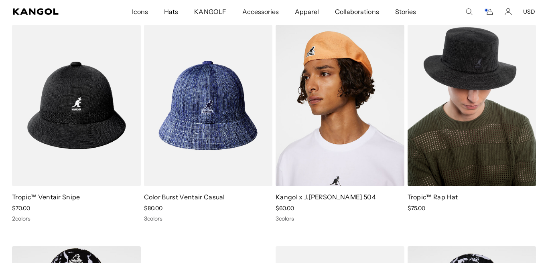
click at [452, 136] on img at bounding box center [471, 105] width 129 height 161
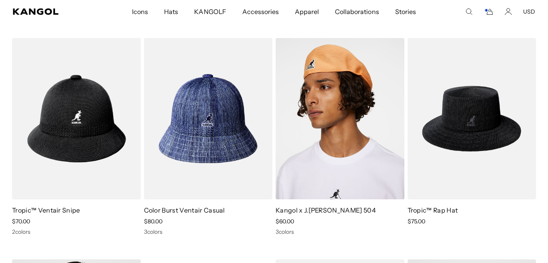
scroll to position [0, 165]
click at [0, 0] on img at bounding box center [0, 0] width 0 height 0
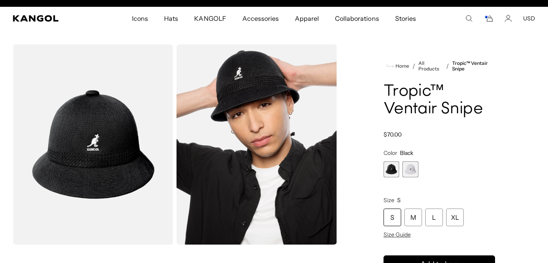
scroll to position [0, 165]
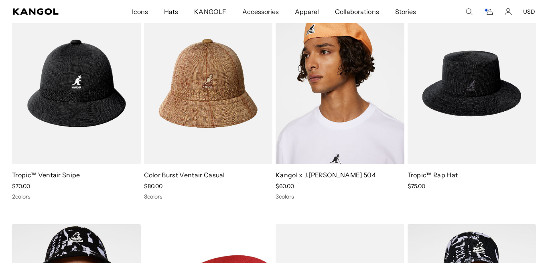
click at [168, 103] on img at bounding box center [208, 83] width 129 height 161
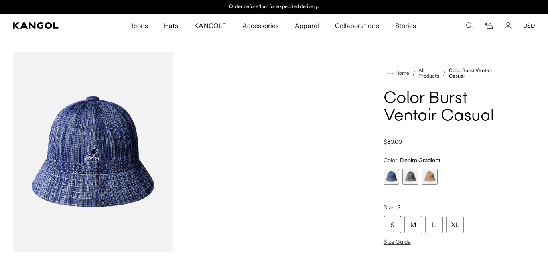
click at [88, 157] on img "Gallery Viewer" at bounding box center [93, 152] width 160 height 200
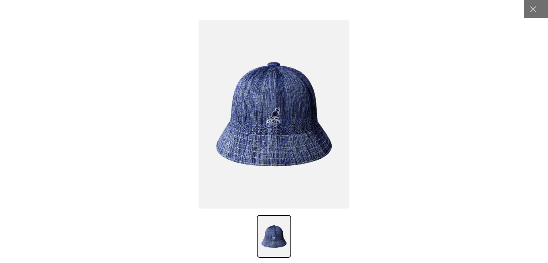
click at [244, 130] on img at bounding box center [273, 114] width 151 height 189
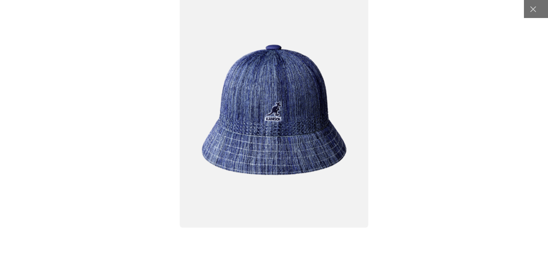
click at [244, 130] on img at bounding box center [274, 110] width 188 height 236
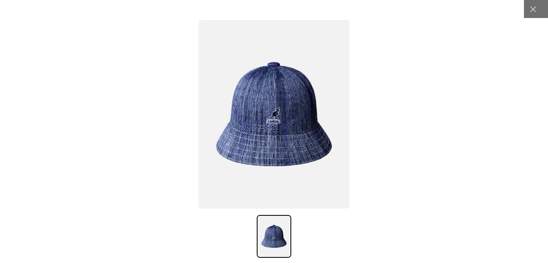
click at [244, 130] on img at bounding box center [273, 114] width 151 height 189
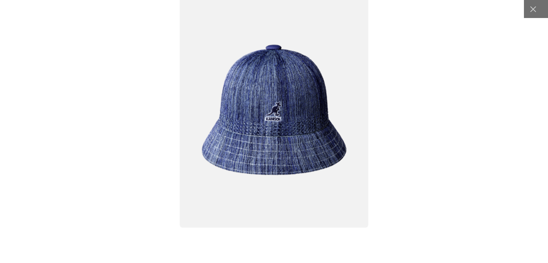
scroll to position [0, 165]
click at [530, 11] on icon at bounding box center [533, 9] width 8 height 8
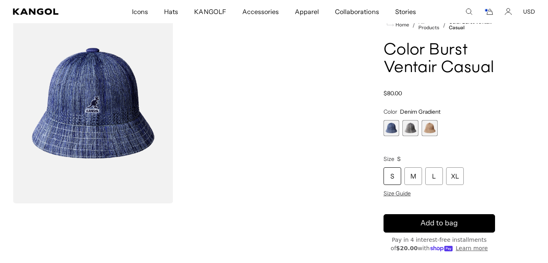
scroll to position [50, 0]
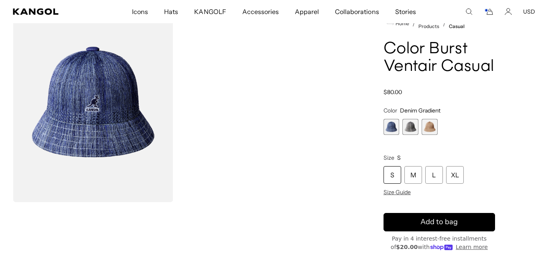
click at [415, 130] on span "2 of 3" at bounding box center [410, 127] width 16 height 16
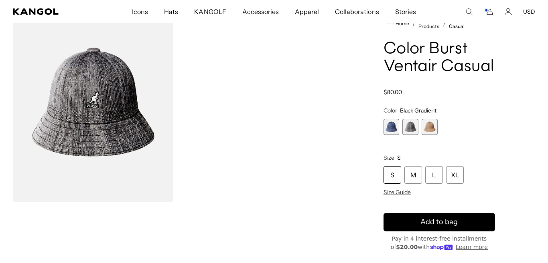
scroll to position [0, 165]
click at [430, 127] on span "3 of 3" at bounding box center [429, 127] width 16 height 16
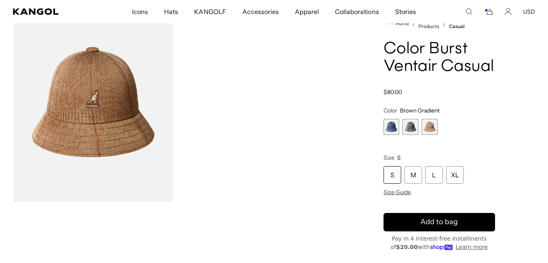
click at [390, 129] on span "1 of 3" at bounding box center [391, 127] width 16 height 16
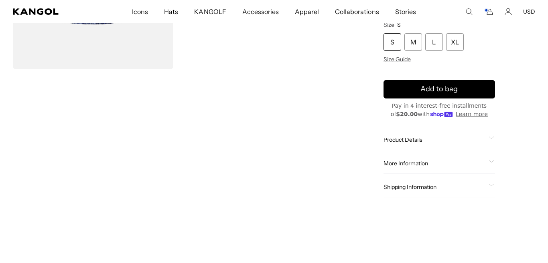
click at [394, 138] on span "Product Details" at bounding box center [434, 139] width 102 height 7
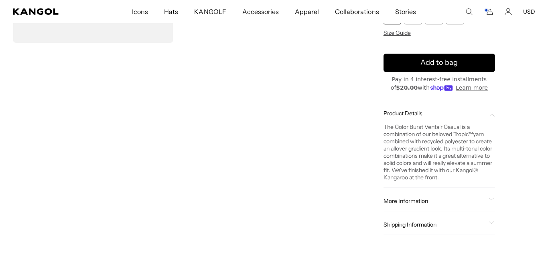
click at [401, 203] on span "More Information" at bounding box center [434, 201] width 102 height 7
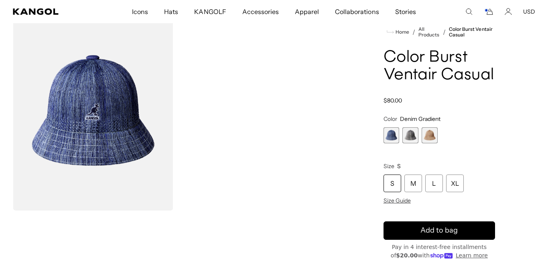
scroll to position [0, 165]
click at [459, 184] on div "XL" at bounding box center [455, 184] width 18 height 18
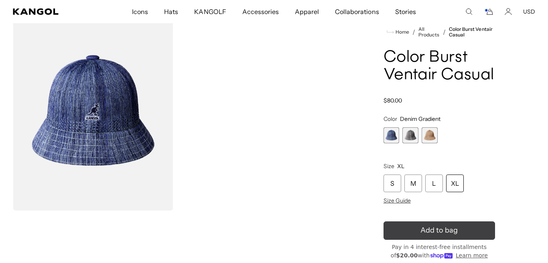
click at [449, 230] on span "Add to bag" at bounding box center [438, 230] width 37 height 11
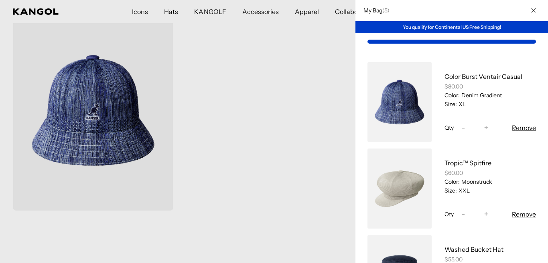
scroll to position [0, 165]
click at [532, 10] on icon "Close" at bounding box center [533, 10] width 5 height 5
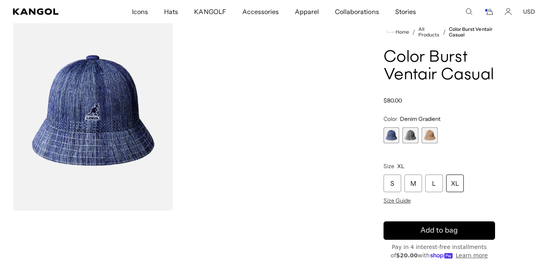
scroll to position [0, 0]
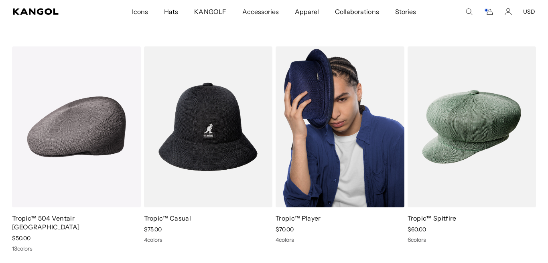
scroll to position [0, 165]
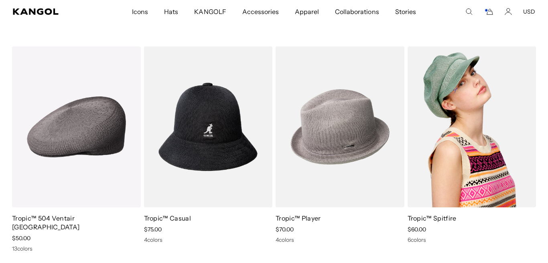
click at [469, 106] on img at bounding box center [471, 126] width 129 height 161
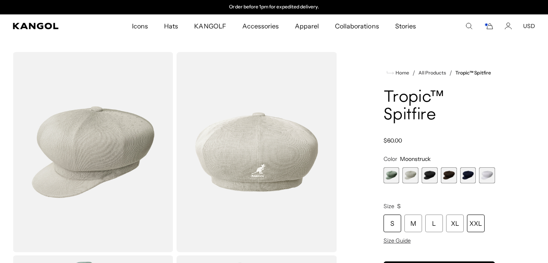
click at [475, 223] on div "XXL" at bounding box center [476, 224] width 18 height 18
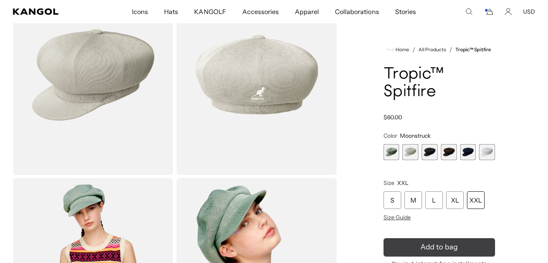
click at [471, 244] on button "Add to bag" at bounding box center [438, 248] width 111 height 18
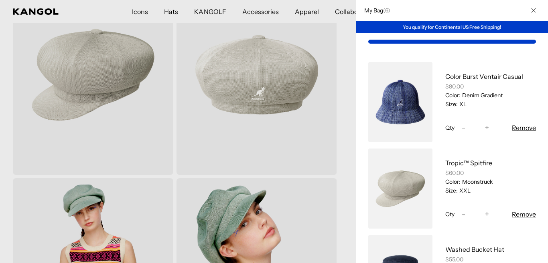
scroll to position [0, 165]
click at [464, 215] on span "-" at bounding box center [463, 214] width 4 height 11
type input "*"
click at [533, 8] on icon "Close" at bounding box center [533, 10] width 5 height 5
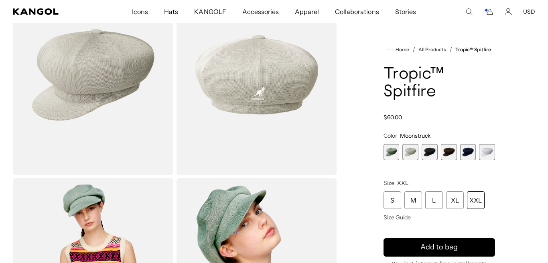
scroll to position [0, 165]
click at [390, 155] on span "1 of 6" at bounding box center [391, 152] width 16 height 16
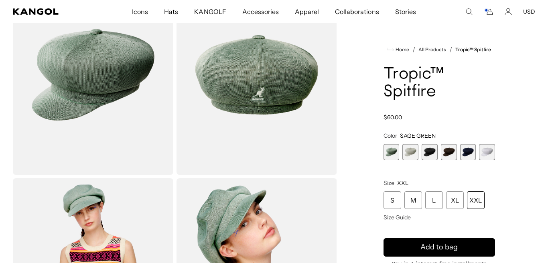
click at [448, 156] on span "4 of 6" at bounding box center [449, 152] width 16 height 16
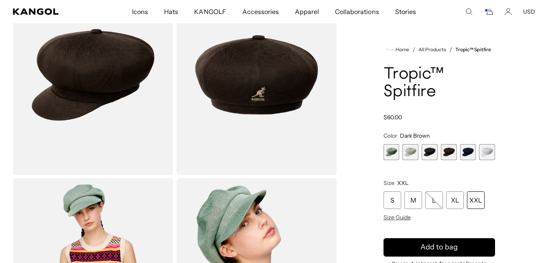
scroll to position [0, 165]
click at [468, 158] on span "5 of 6" at bounding box center [468, 152] width 16 height 16
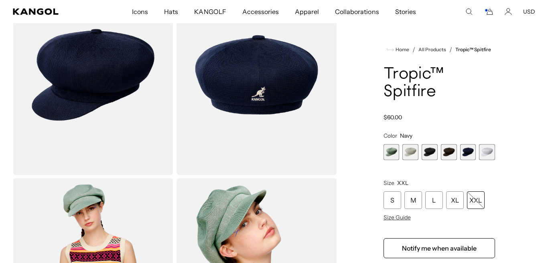
click at [429, 154] on span "3 of 6" at bounding box center [429, 152] width 16 height 16
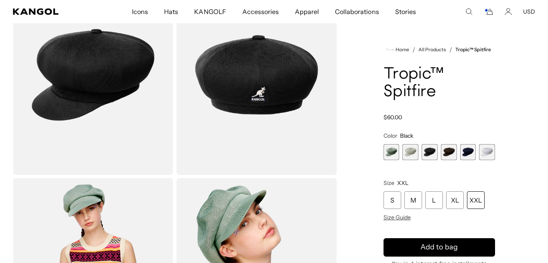
click at [393, 151] on span "1 of 6" at bounding box center [391, 152] width 16 height 16
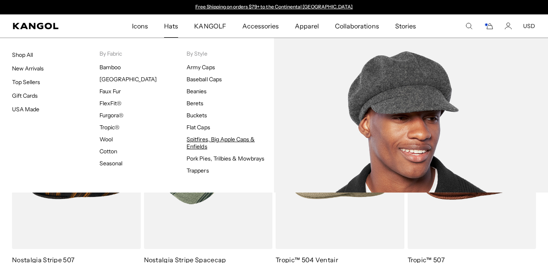
click at [199, 145] on link "Spitfires, Big Apple Caps & Enfields" at bounding box center [220, 143] width 68 height 14
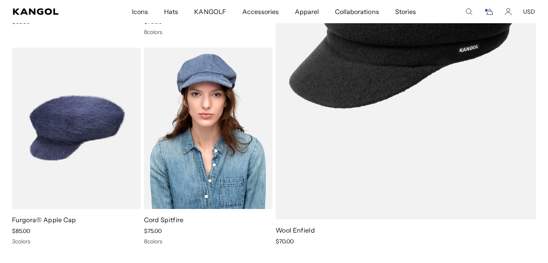
click at [191, 131] on img at bounding box center [208, 128] width 129 height 161
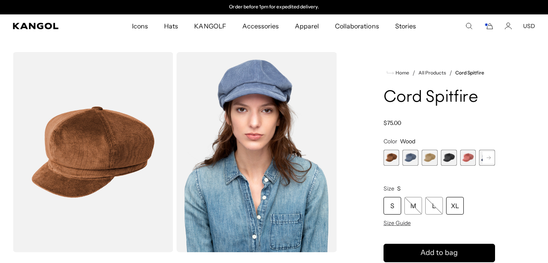
click at [457, 206] on div "XL" at bounding box center [455, 206] width 18 height 18
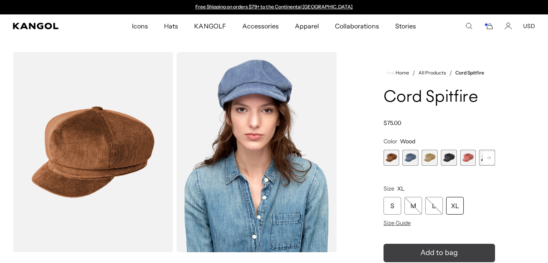
click at [439, 252] on icon "submit" at bounding box center [438, 253] width 13 height 13
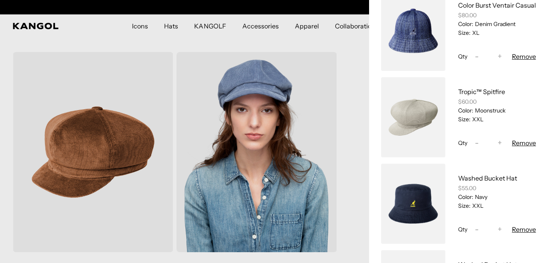
scroll to position [0, 165]
click at [519, 58] on button "Remove" at bounding box center [523, 57] width 24 height 10
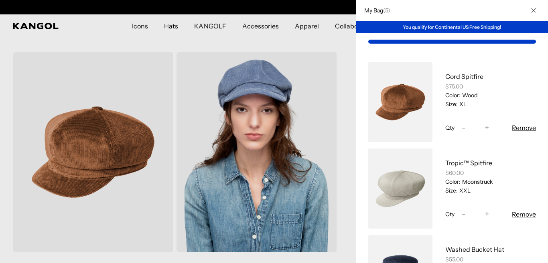
scroll to position [0, 0]
click at [535, 9] on icon "Close" at bounding box center [533, 10] width 5 height 5
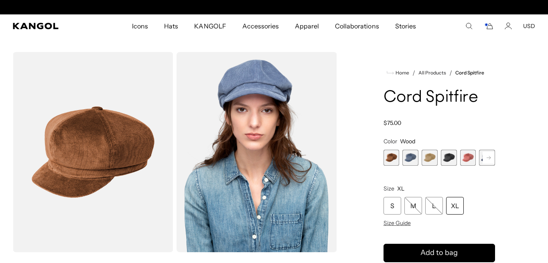
scroll to position [0, 165]
click at [410, 156] on span "2 of 9" at bounding box center [410, 158] width 16 height 16
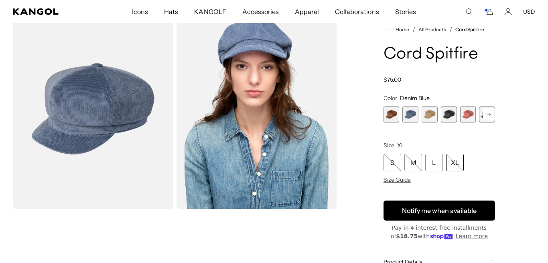
click at [454, 212] on button "Notify me when available" at bounding box center [438, 211] width 111 height 20
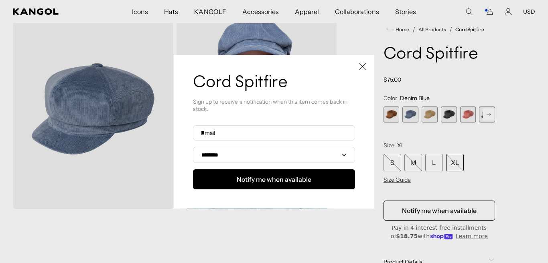
scroll to position [0, 165]
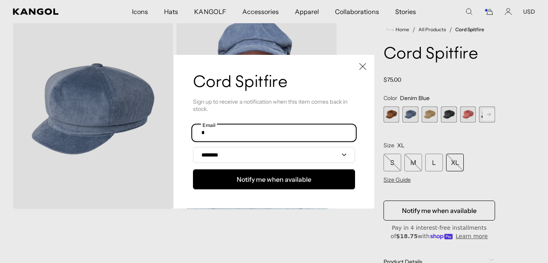
click at [273, 133] on input "text" at bounding box center [274, 132] width 162 height 15
type input "**********"
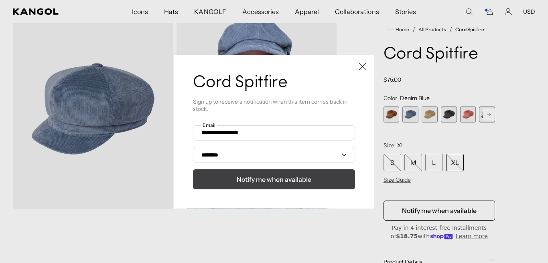
click at [270, 180] on span "Notify me when available" at bounding box center [274, 180] width 75 height 10
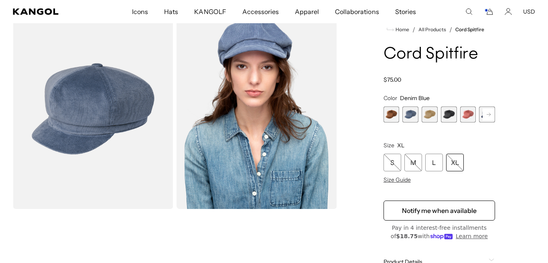
scroll to position [0, 165]
click at [487, 12] on icon "Cart" at bounding box center [490, 12] width 6 height 6
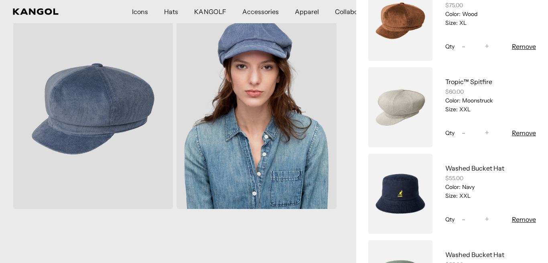
scroll to position [81, 0]
click at [517, 133] on button "Remove" at bounding box center [523, 134] width 24 height 10
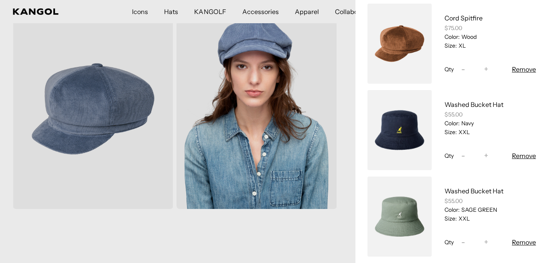
scroll to position [0, 0]
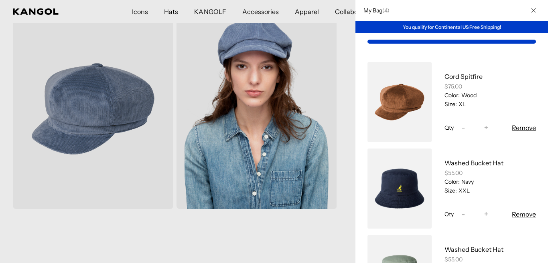
click at [532, 10] on icon "Close" at bounding box center [533, 10] width 5 height 5
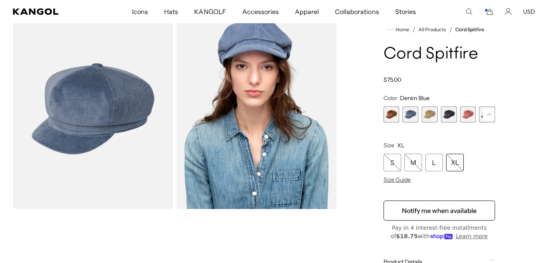
click at [429, 117] on span "3 of 9" at bounding box center [429, 115] width 16 height 16
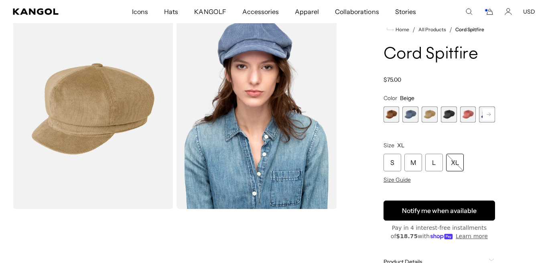
click at [431, 210] on button "Notify me when available" at bounding box center [438, 211] width 111 height 20
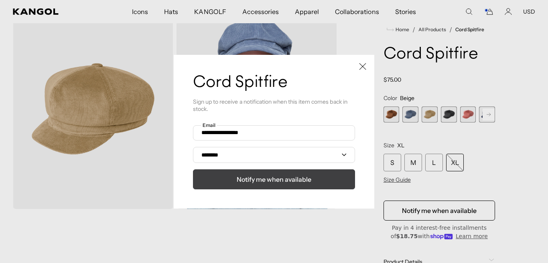
click at [330, 179] on button "Notify me when available" at bounding box center [274, 180] width 162 height 20
